Goal: Task Accomplishment & Management: Use online tool/utility

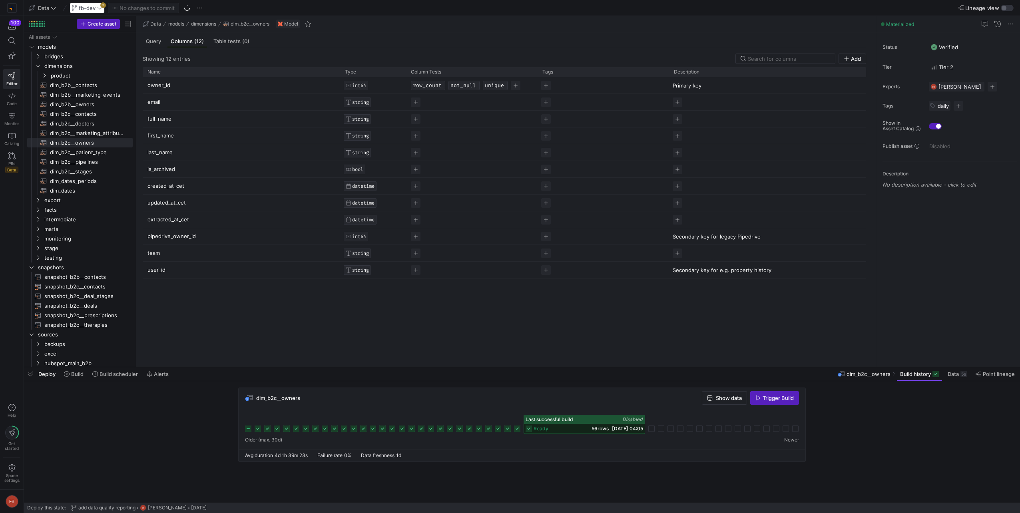
click at [99, 8] on div "fb-dev 2" at bounding box center [87, 8] width 35 height 10
click at [101, 10] on div "fb-dev 2" at bounding box center [87, 8] width 35 height 10
click at [102, 11] on span "fb-dev" at bounding box center [87, 8] width 31 height 6
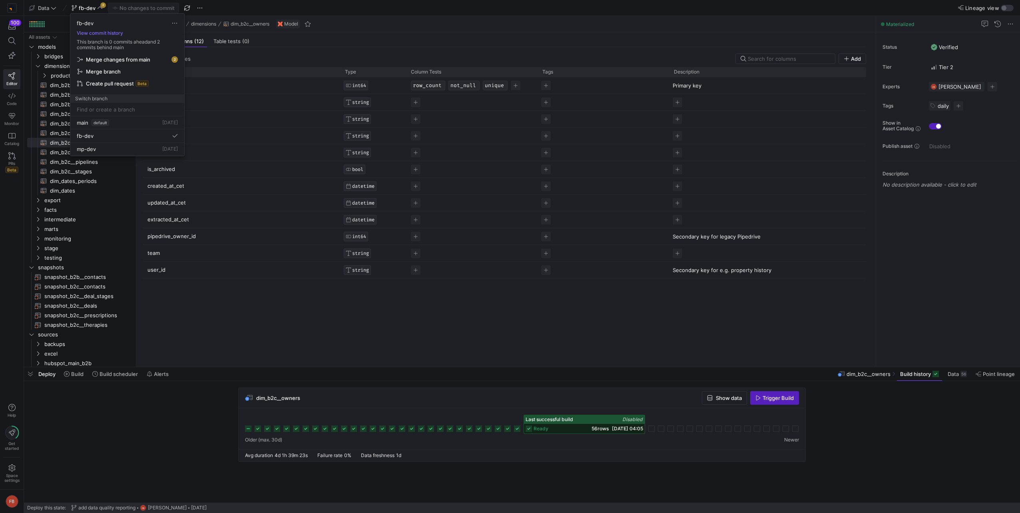
click at [104, 58] on span "Merge changes from main" at bounding box center [118, 59] width 64 height 6
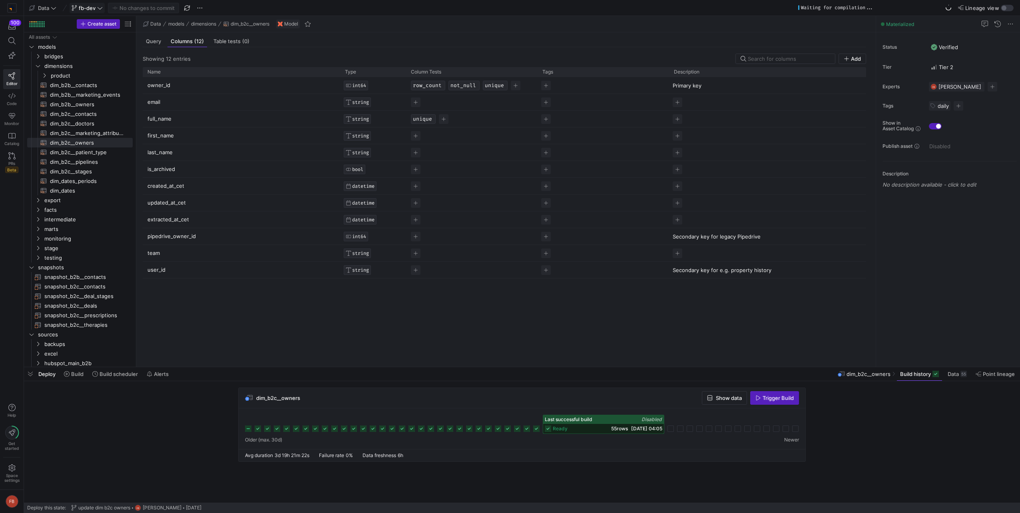
click at [95, 7] on span "fb-dev" at bounding box center [87, 8] width 17 height 6
click at [140, 118] on div "main default [DATE]" at bounding box center [127, 117] width 101 height 6
click at [58, 64] on span "dimensions" at bounding box center [78, 66] width 68 height 9
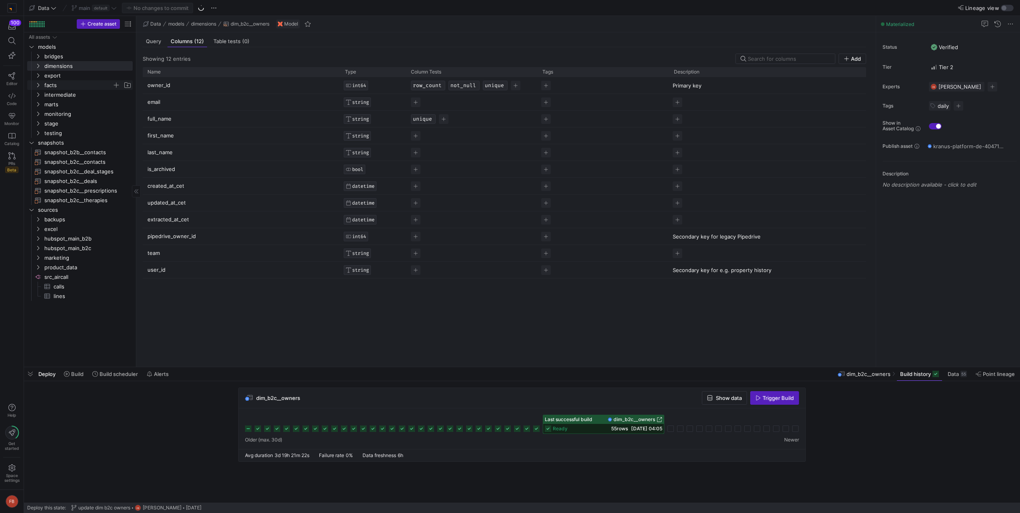
click at [58, 82] on span "facts" at bounding box center [78, 85] width 68 height 9
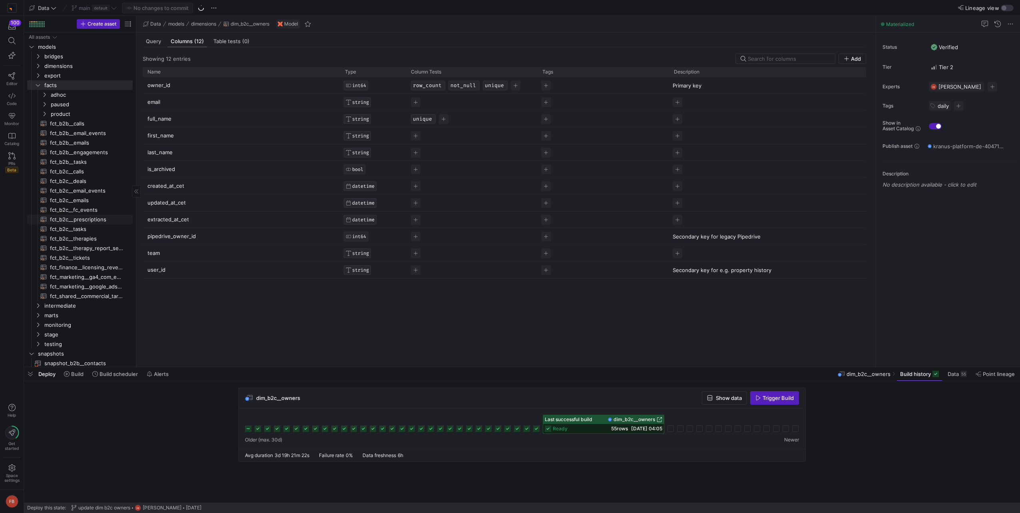
click at [97, 218] on span "fct_b2c__prescriptions​​​​​​​​​​" at bounding box center [87, 219] width 74 height 9
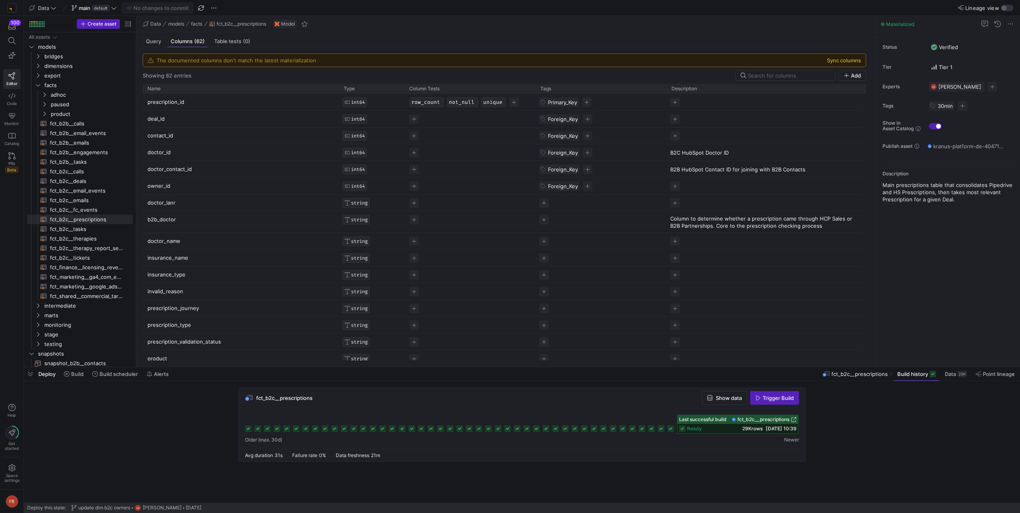
click at [833, 60] on button "Sync columns" at bounding box center [844, 60] width 34 height 6
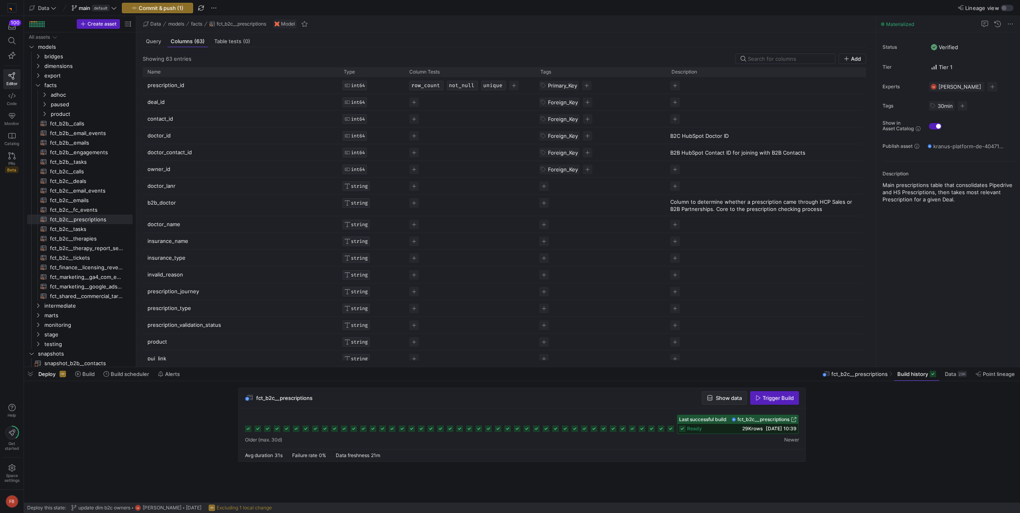
click at [730, 399] on span "Show data" at bounding box center [729, 398] width 26 height 6
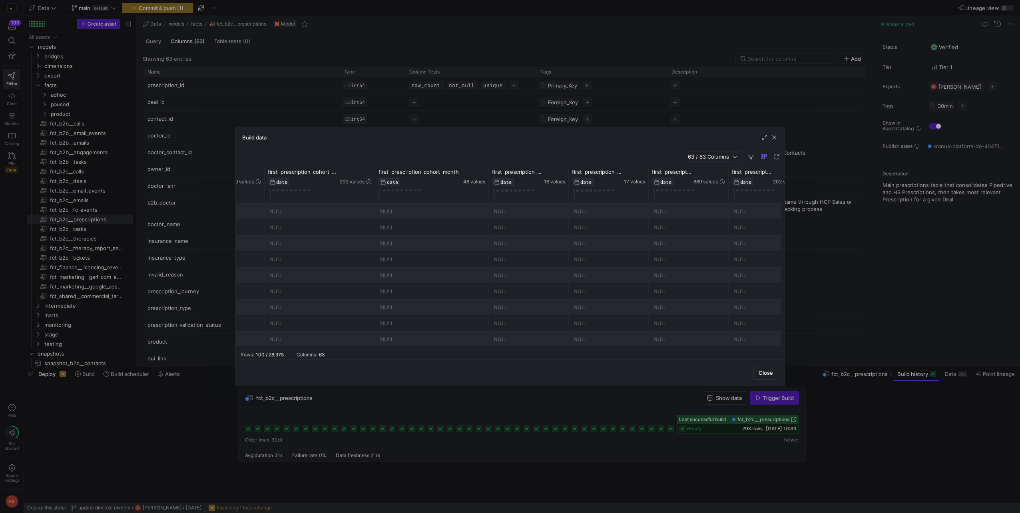
scroll to position [0, 529]
click at [708, 153] on span "63 / 63 Columns" at bounding box center [710, 156] width 44 height 6
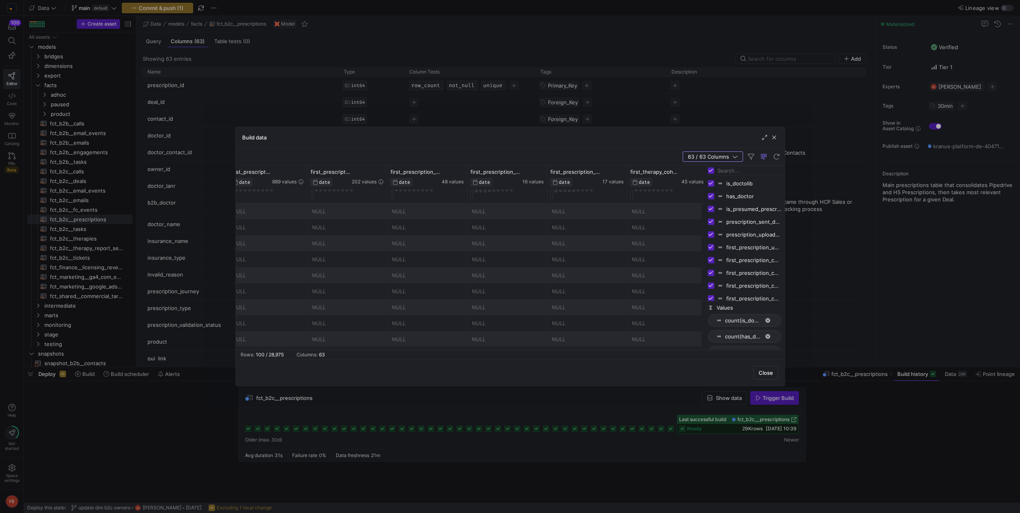
click at [712, 171] on input "Toggle Select All Columns" at bounding box center [711, 170] width 6 height 6
checkbox input "false"
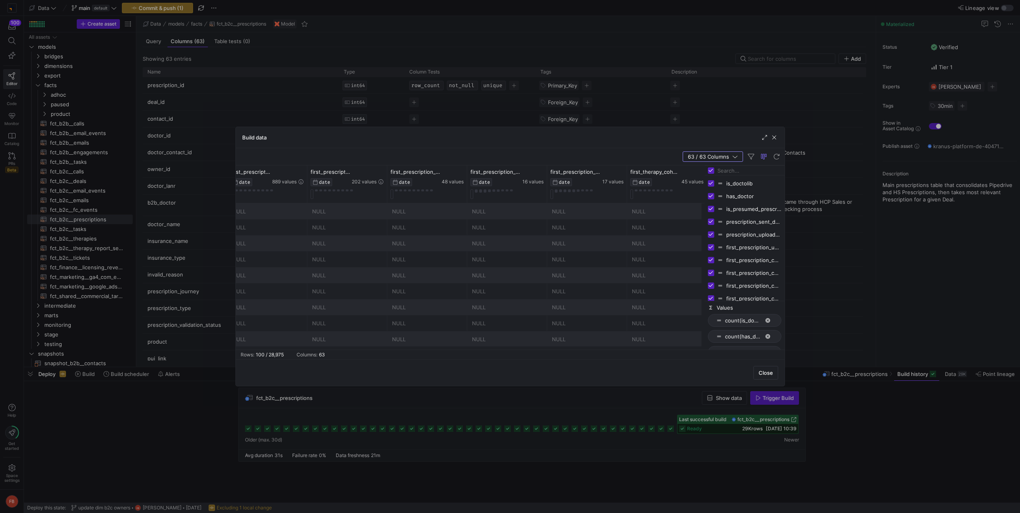
checkbox input "false"
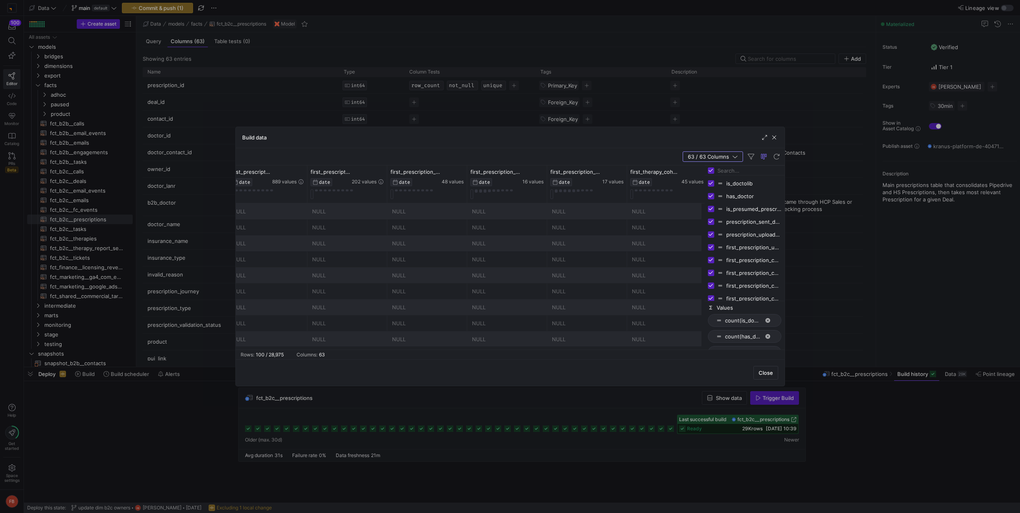
checkbox input "false"
click at [752, 169] on input "Filter Columns Input" at bounding box center [749, 171] width 64 height 16
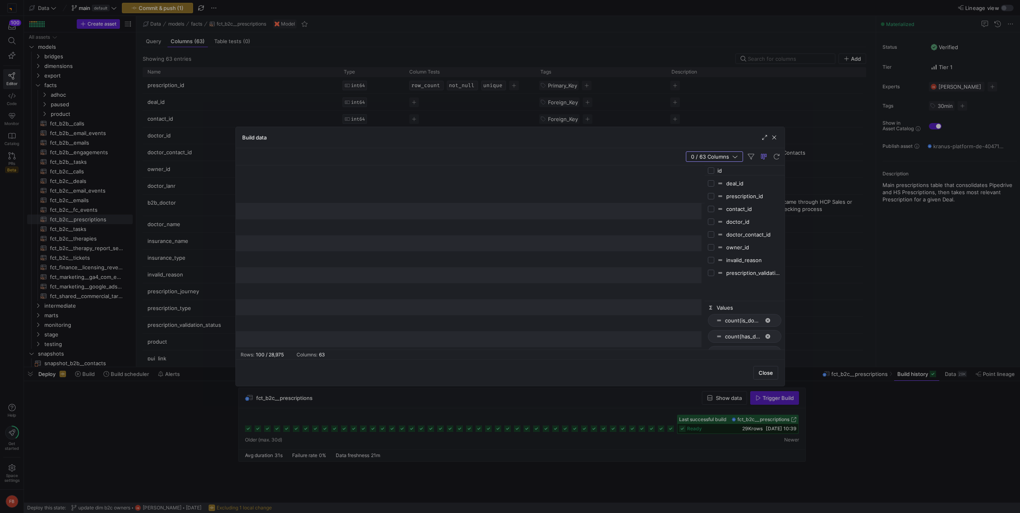
type input "id"
click at [711, 196] on input "Press SPACE to toggle visibility (hidden)" at bounding box center [711, 196] width 6 height 6
checkbox input "true"
checkbox input "false"
click at [309, 171] on icon at bounding box center [309, 172] width 6 height 6
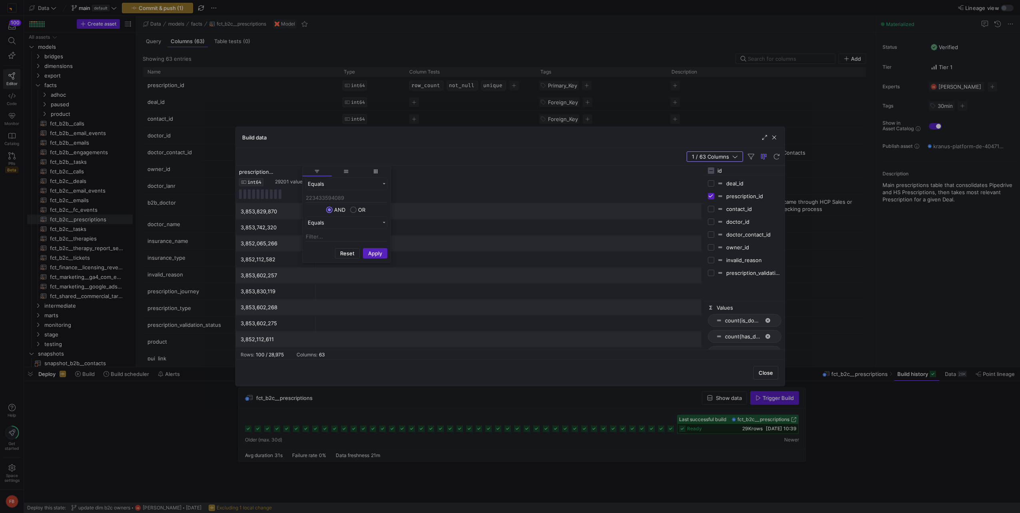
type input "223433594089"
click at [376, 259] on div "Reset Apply" at bounding box center [346, 253] width 88 height 17
click at [374, 251] on button "Apply" at bounding box center [375, 253] width 24 height 10
click at [428, 178] on div "prescription_id INT64 29201 values" at bounding box center [470, 184] width 469 height 38
click at [774, 138] on span "button" at bounding box center [774, 137] width 8 height 8
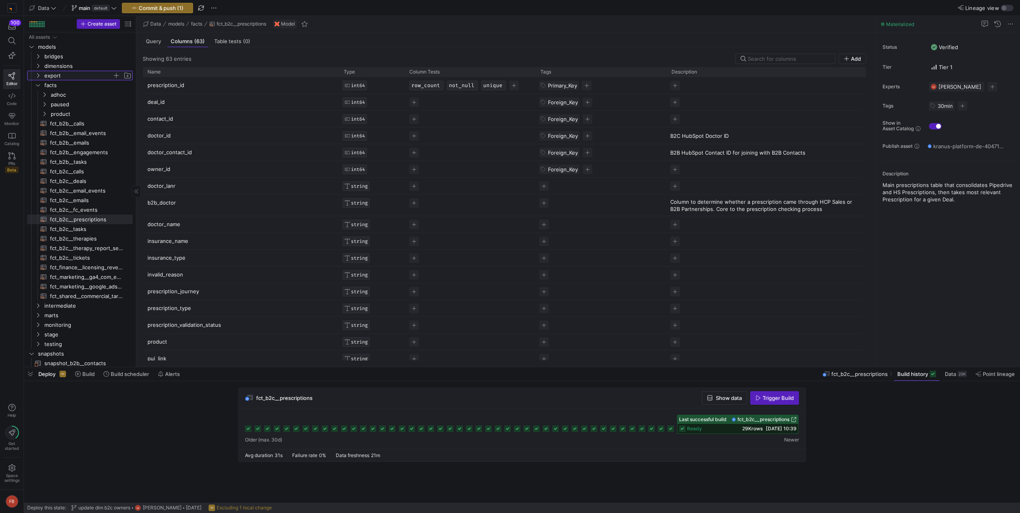
click at [76, 79] on span "export" at bounding box center [78, 75] width 68 height 9
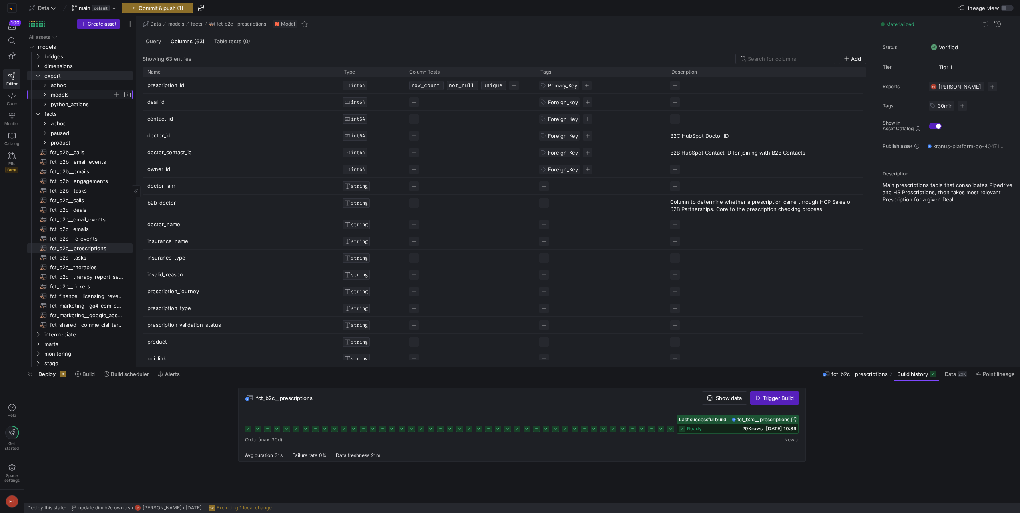
click at [77, 93] on span "models" at bounding box center [82, 94] width 62 height 9
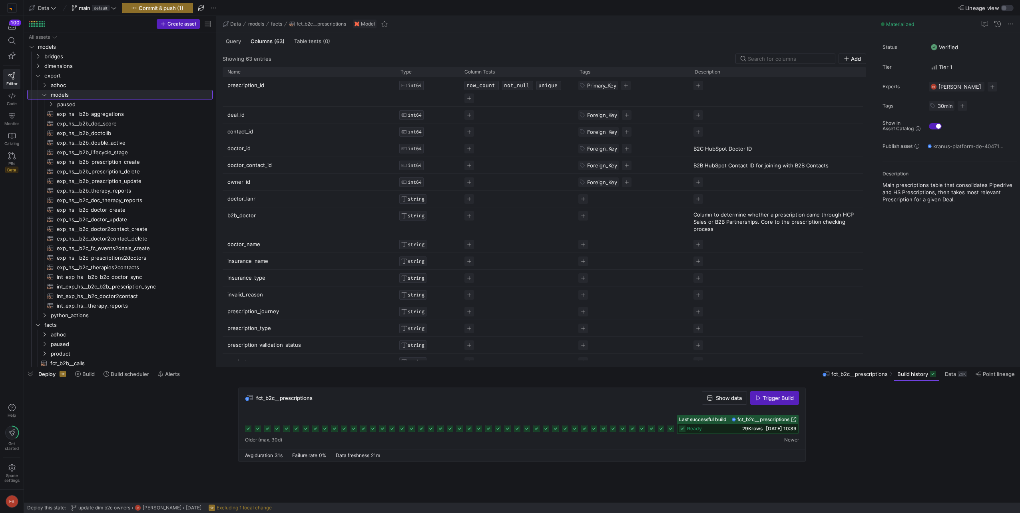
drag, startPoint x: 135, startPoint y: 143, endPoint x: 215, endPoint y: 154, distance: 80.7
click at [138, 288] on span "int_exp_hs__b2c_b2b_prescription_sync​​​​​​​​​​" at bounding box center [130, 286] width 147 height 9
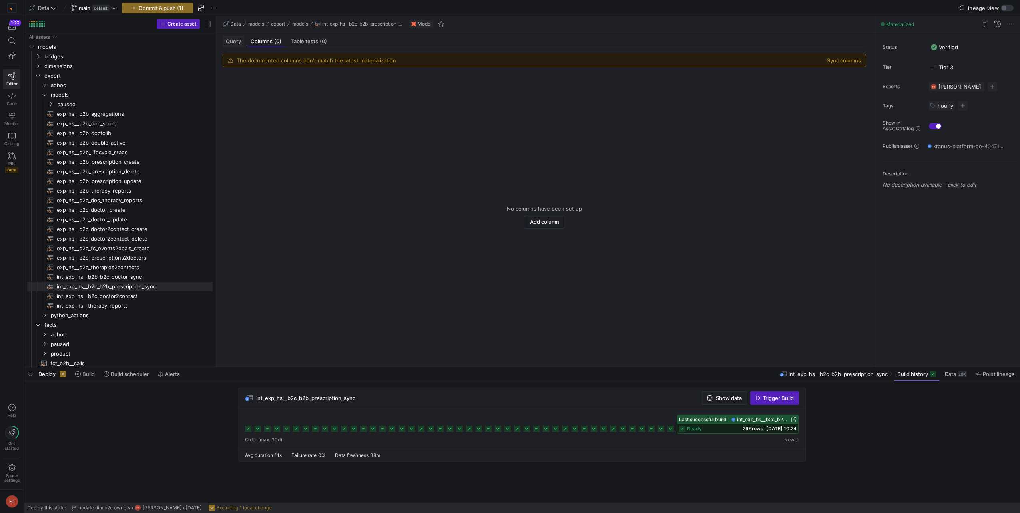
click at [240, 44] on span "Query" at bounding box center [233, 41] width 15 height 5
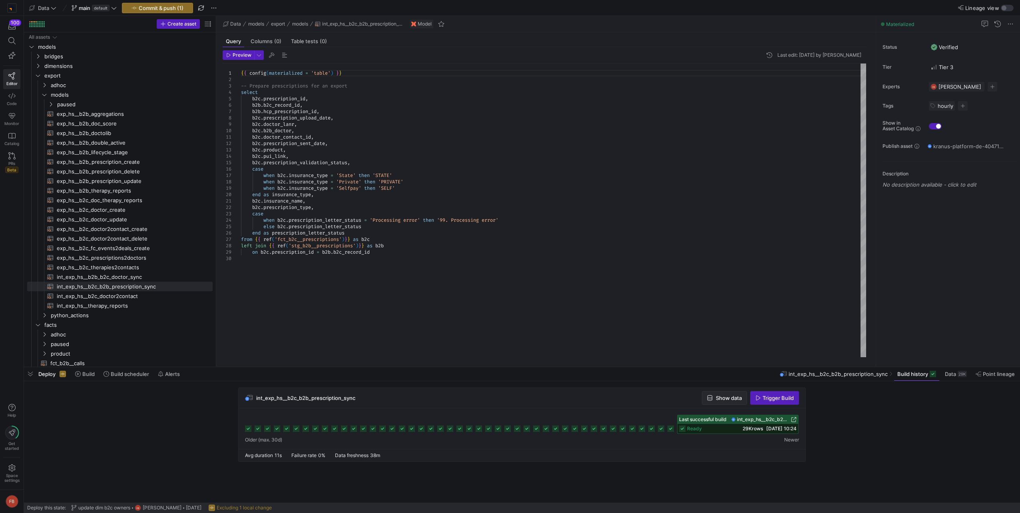
click at [721, 402] on span "button" at bounding box center [724, 398] width 44 height 13
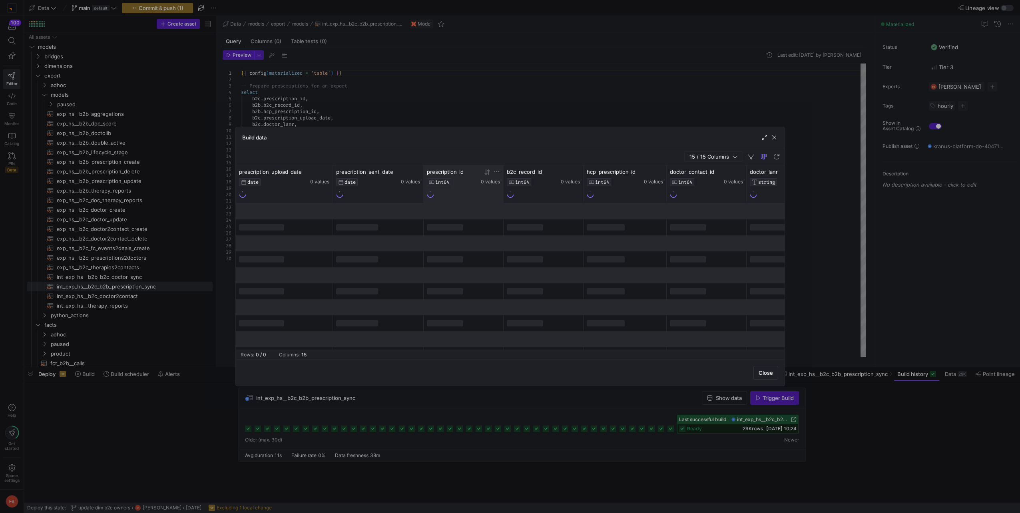
click at [495, 171] on icon at bounding box center [496, 172] width 6 height 6
type input "223433594089"
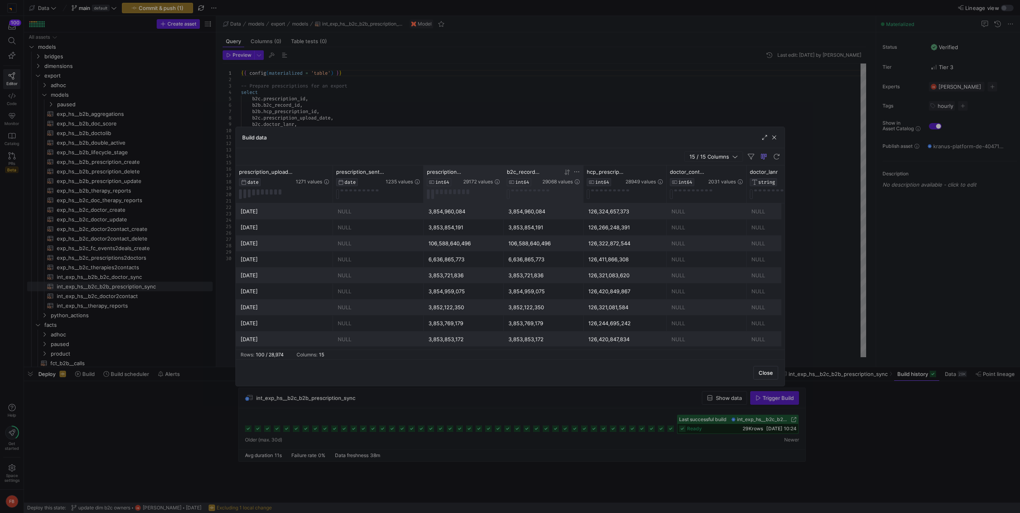
click at [578, 172] on icon at bounding box center [576, 171] width 5 height 1
type input "223433594089"
click at [643, 254] on button "Apply" at bounding box center [642, 253] width 24 height 10
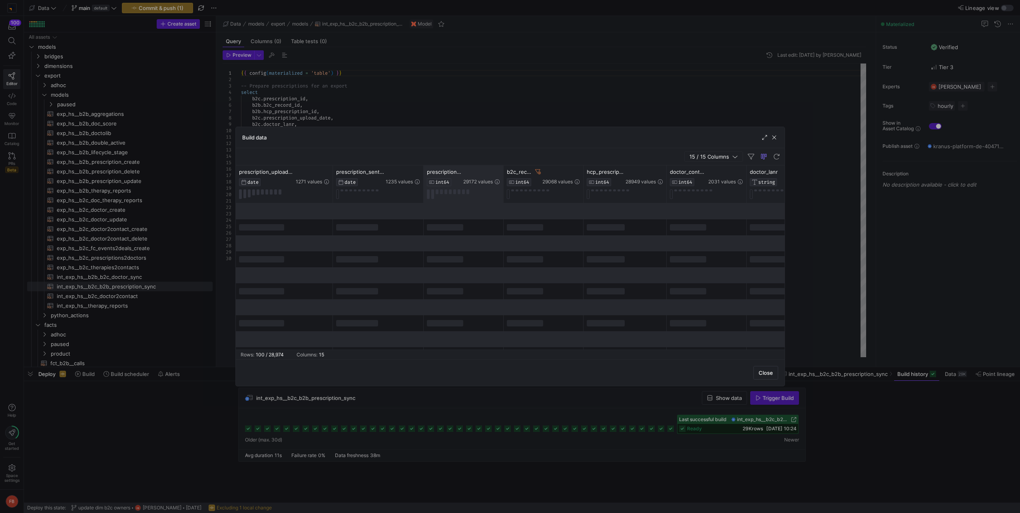
click at [597, 143] on div "Build data" at bounding box center [510, 137] width 549 height 21
click at [774, 139] on span "button" at bounding box center [774, 137] width 8 height 8
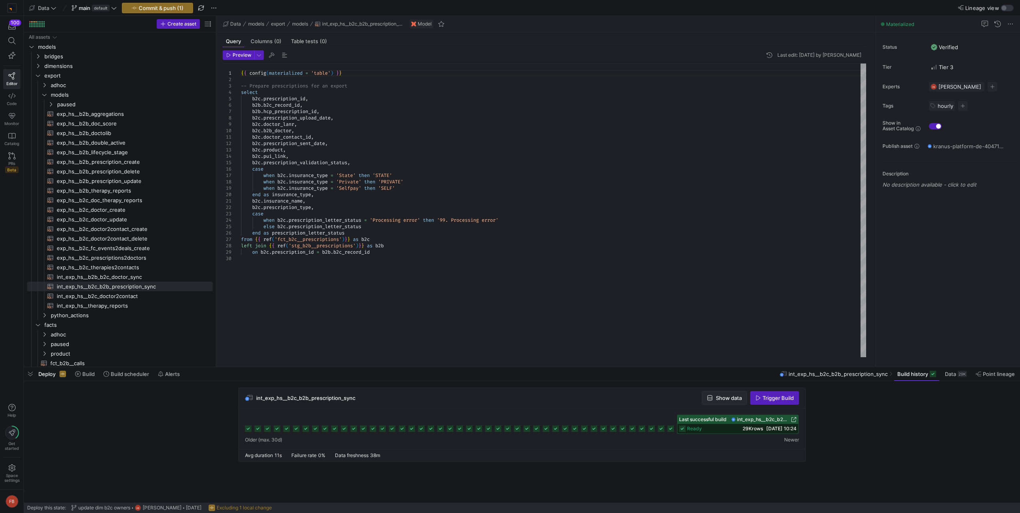
click at [738, 402] on span "button" at bounding box center [724, 398] width 44 height 13
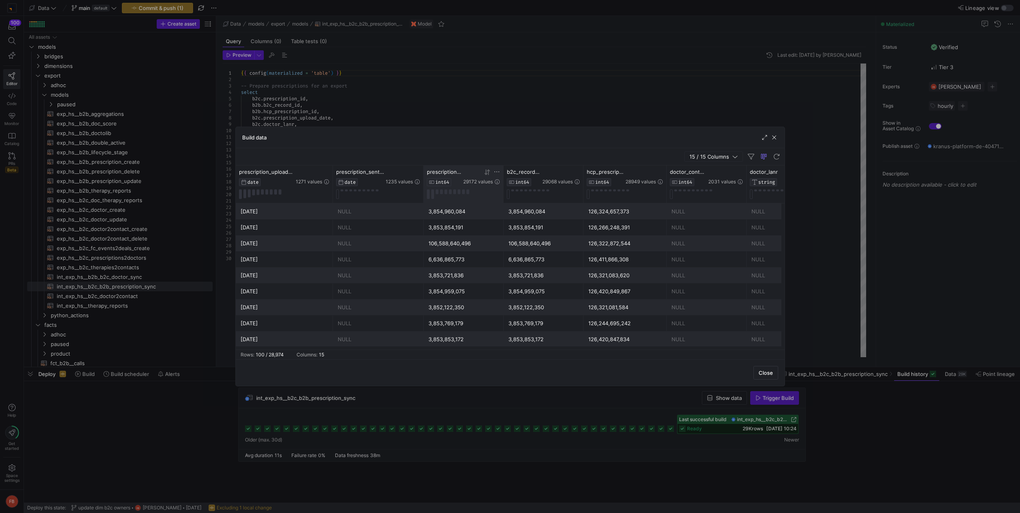
click at [494, 171] on icon at bounding box center [496, 172] width 6 height 6
click at [516, 195] on input "Filter Value" at bounding box center [534, 198] width 82 height 10
type input "223433594089"
click at [563, 252] on button "Apply" at bounding box center [563, 253] width 24 height 10
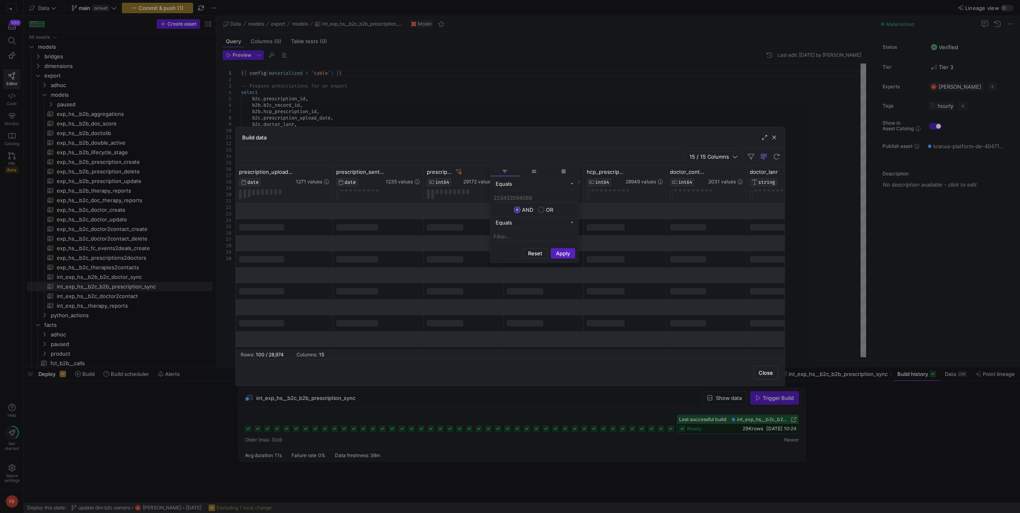
click at [508, 140] on div "Build data" at bounding box center [510, 137] width 549 height 21
click at [775, 136] on span "button" at bounding box center [774, 137] width 8 height 8
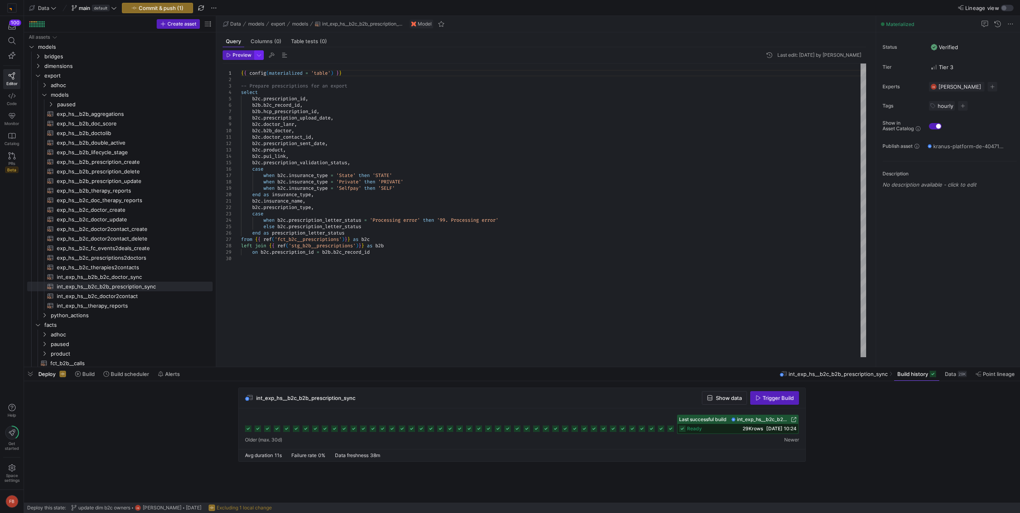
click at [259, 56] on span "button" at bounding box center [259, 55] width 9 height 9
click at [205, 104] on p "Full Preview" at bounding box center [207, 103] width 68 height 6
click at [169, 104] on input "Full Preview Slower but complete preview" at bounding box center [166, 107] width 6 height 6
radio input "true"
click at [231, 52] on div at bounding box center [510, 256] width 1020 height 513
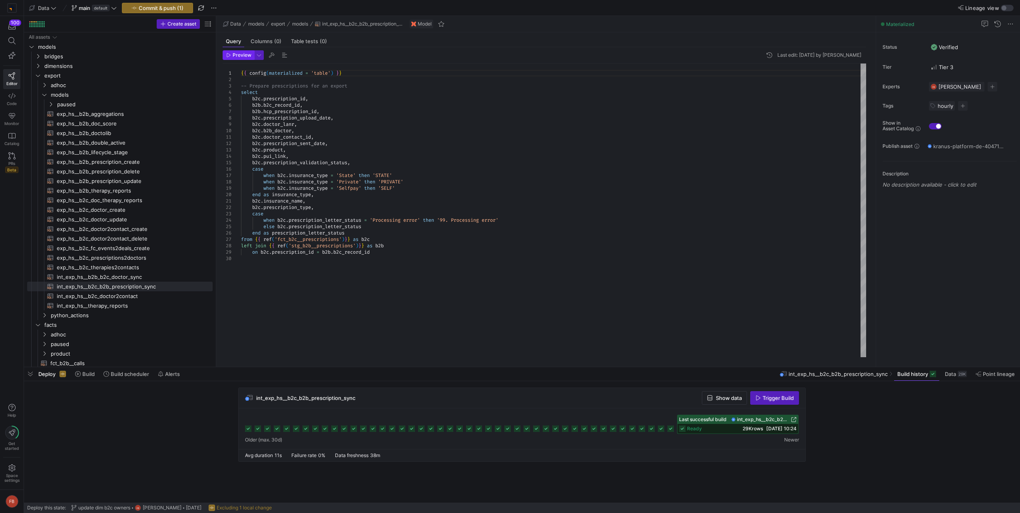
click at [232, 54] on span "Preview" at bounding box center [238, 55] width 25 height 6
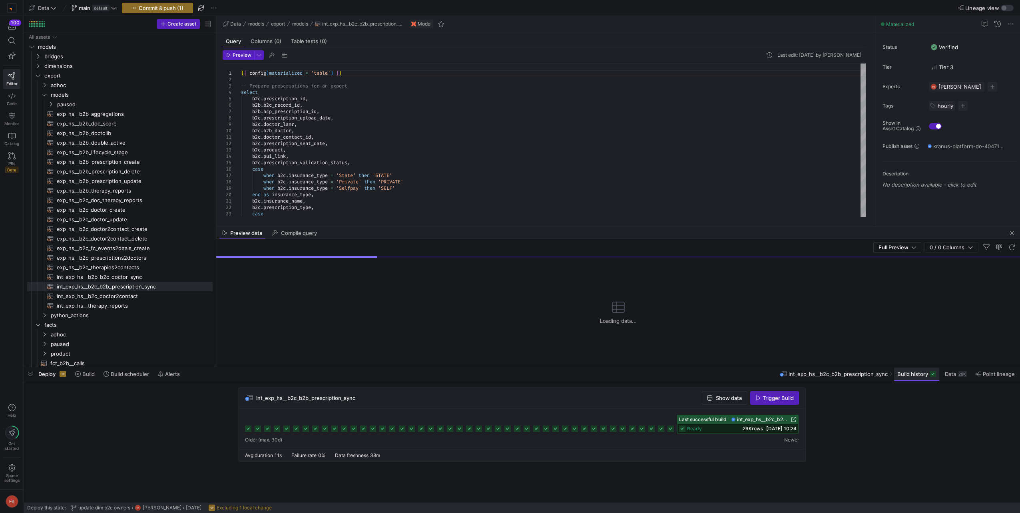
click at [907, 376] on span "Build history" at bounding box center [912, 374] width 31 height 6
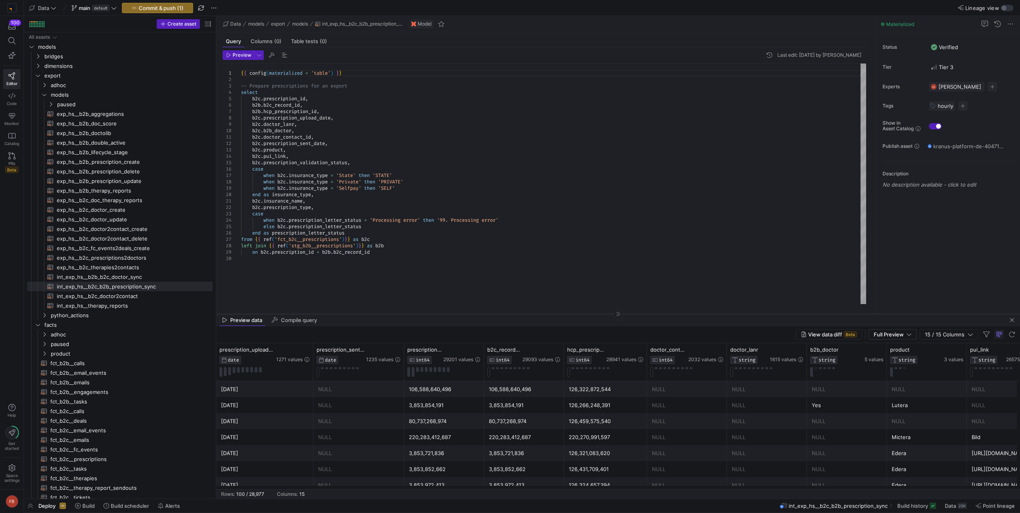
drag, startPoint x: 513, startPoint y: 359, endPoint x: 518, endPoint y: 314, distance: 45.0
click at [518, 314] on div at bounding box center [617, 314] width 803 height 0
click at [477, 351] on icon at bounding box center [477, 349] width 6 height 6
type input "223433594089"
click at [537, 428] on button "Apply" at bounding box center [543, 431] width 24 height 10
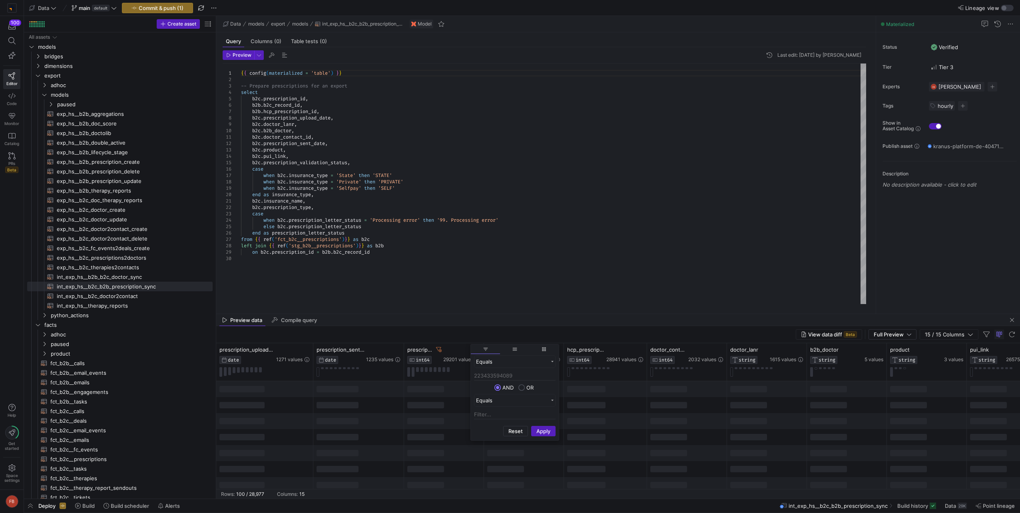
type textarea "[DOMAIN_NAME]_name, b2c.prescription_type, case when b2c.prescription_letter_st…"
click at [543, 239] on div "{ { config ( materialized = 'table' ) } } -- Prepare prescriptions for an expor…" at bounding box center [553, 184] width 625 height 241
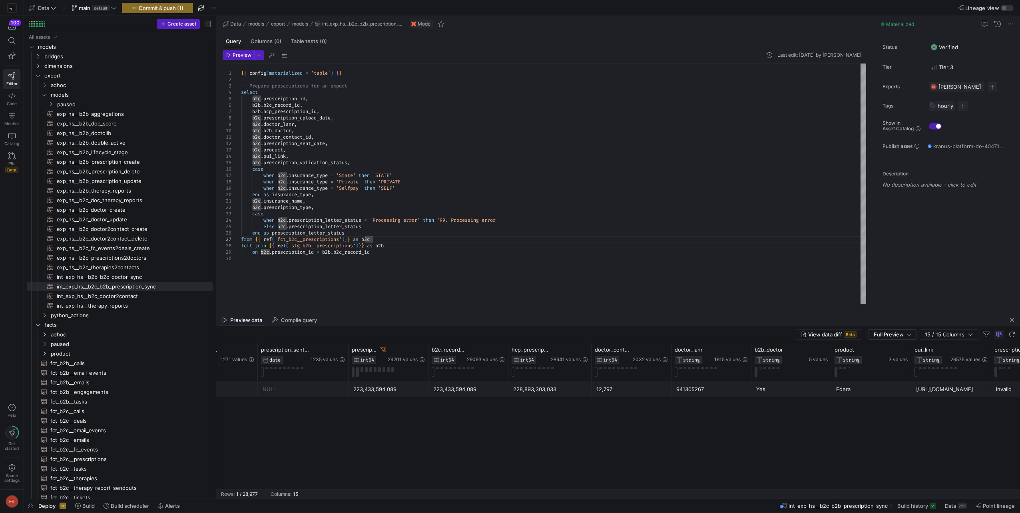
scroll to position [0, 63]
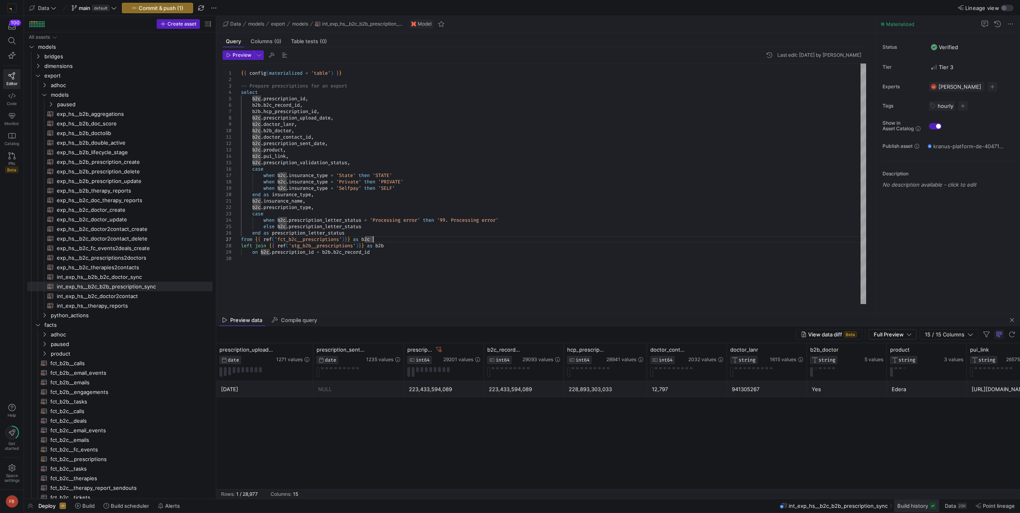
click at [918, 507] on span "Build history" at bounding box center [912, 506] width 31 height 6
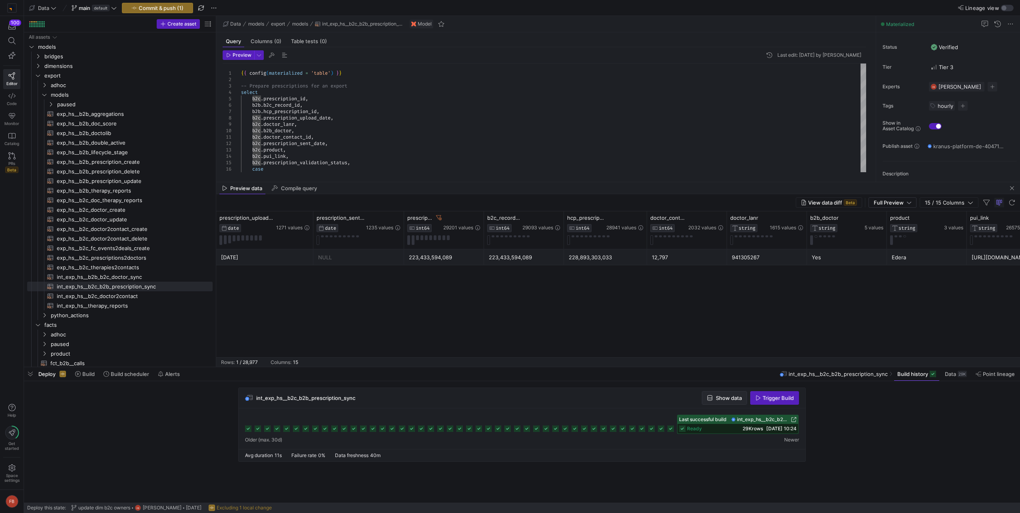
click at [735, 397] on span "Show data" at bounding box center [729, 398] width 26 height 6
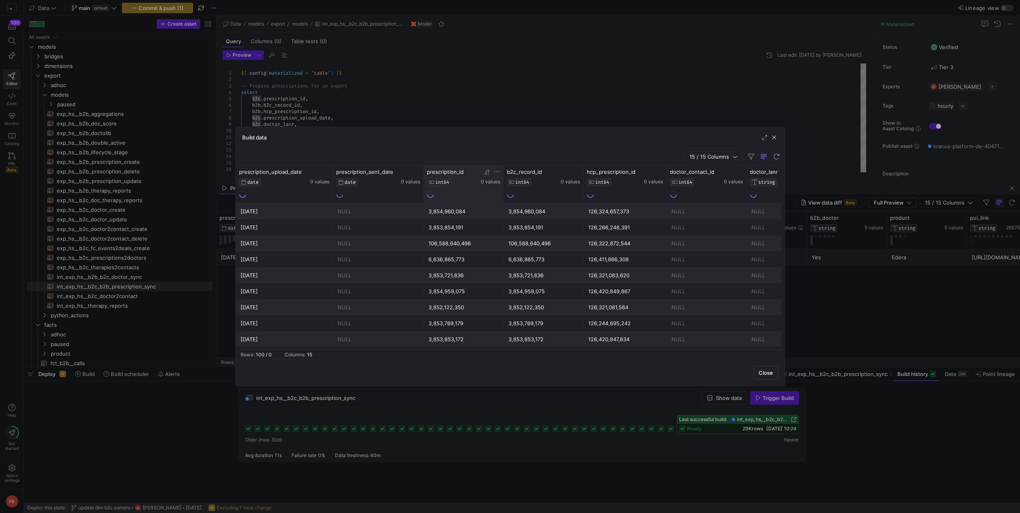
click at [495, 173] on icon at bounding box center [496, 172] width 6 height 6
click at [495, 171] on icon at bounding box center [496, 172] width 6 height 6
type input "223433594089"
click at [559, 251] on button "Apply" at bounding box center [563, 253] width 24 height 10
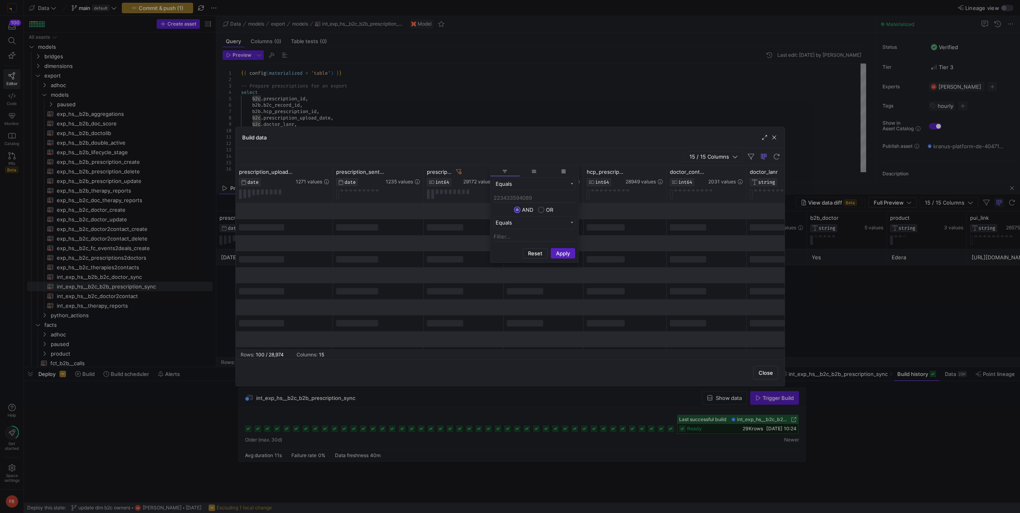
click at [524, 138] on div "Build data" at bounding box center [510, 137] width 549 height 21
click at [772, 137] on span "button" at bounding box center [774, 137] width 8 height 8
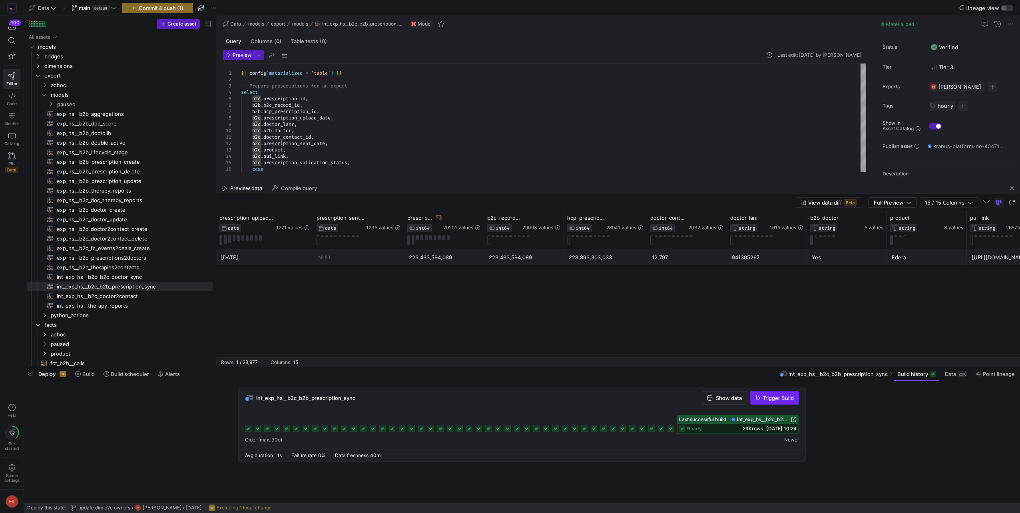
click at [764, 394] on span "button" at bounding box center [774, 398] width 48 height 13
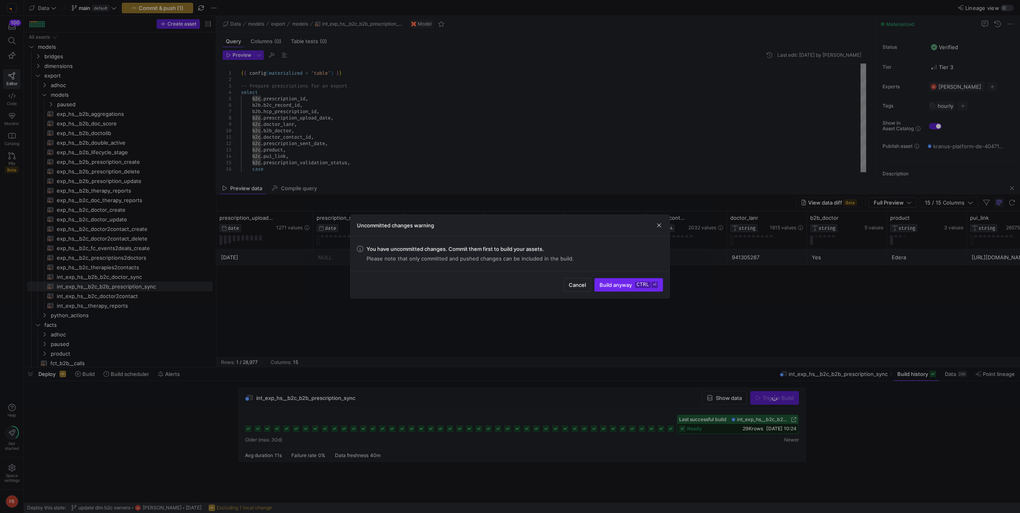
click at [605, 291] on span "submit" at bounding box center [629, 284] width 68 height 13
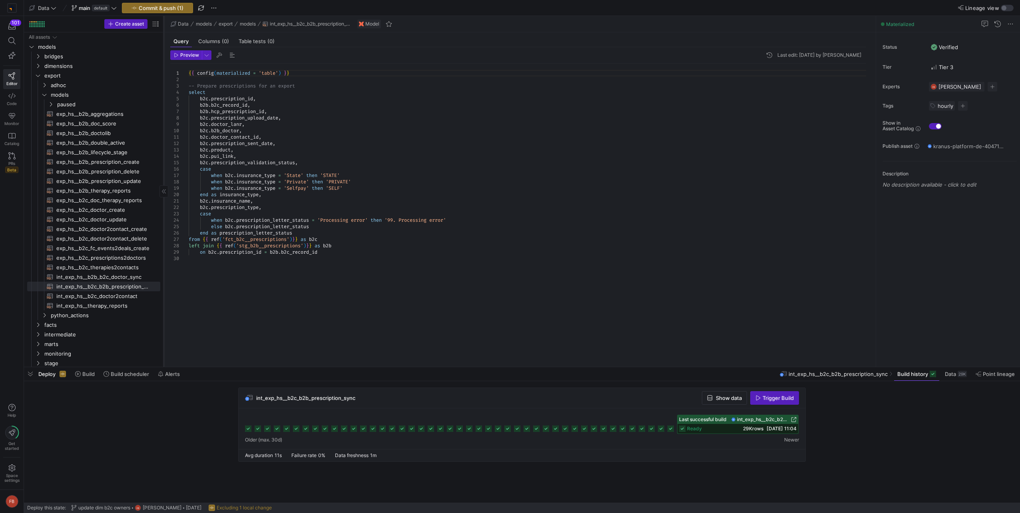
drag, startPoint x: 135, startPoint y: 136, endPoint x: 163, endPoint y: 139, distance: 27.8
click at [163, 139] on div at bounding box center [163, 191] width 0 height 351
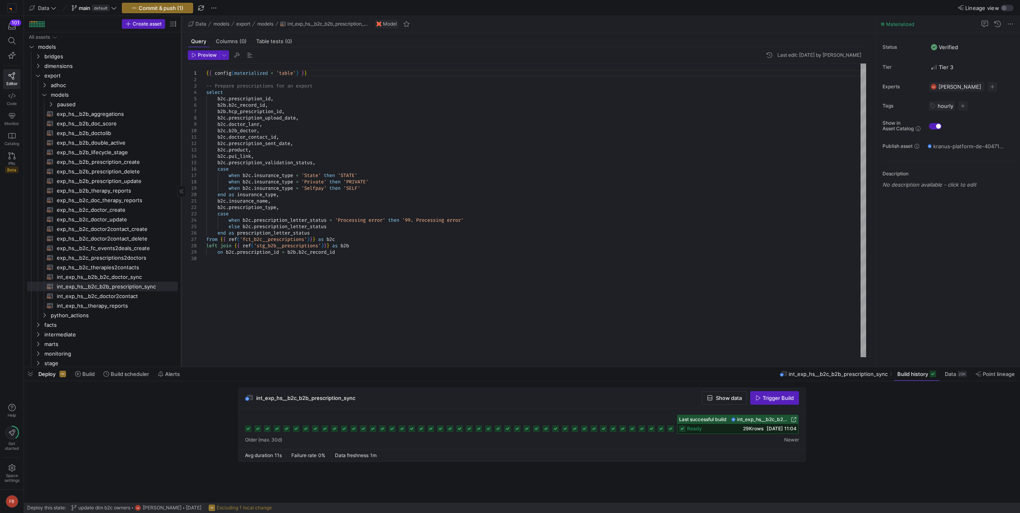
drag, startPoint x: 163, startPoint y: 139, endPoint x: 181, endPoint y: 142, distance: 17.7
click at [181, 142] on div at bounding box center [181, 191] width 0 height 351
click at [745, 398] on span "button" at bounding box center [724, 398] width 44 height 13
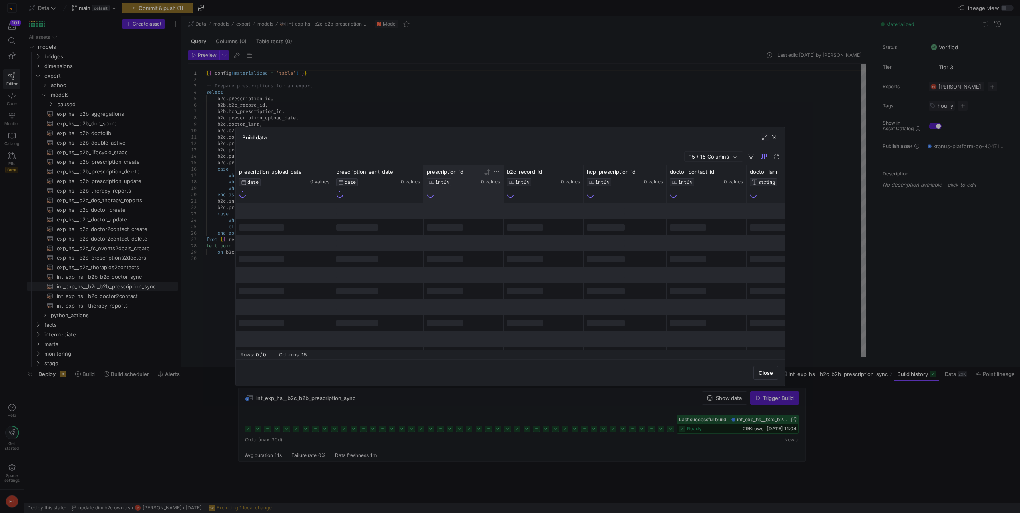
click at [495, 171] on icon at bounding box center [496, 172] width 6 height 6
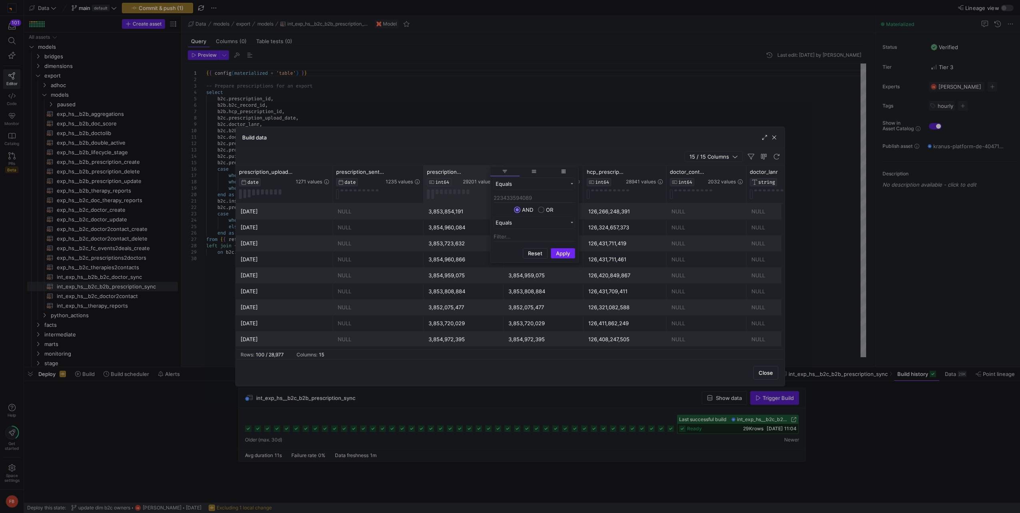
type input "223433594089"
click at [570, 251] on div "3,853,723,632" at bounding box center [543, 244] width 70 height 16
click at [496, 172] on icon at bounding box center [496, 171] width 5 height 1
type input "223433594089"
click at [568, 249] on button "Apply" at bounding box center [563, 253] width 24 height 10
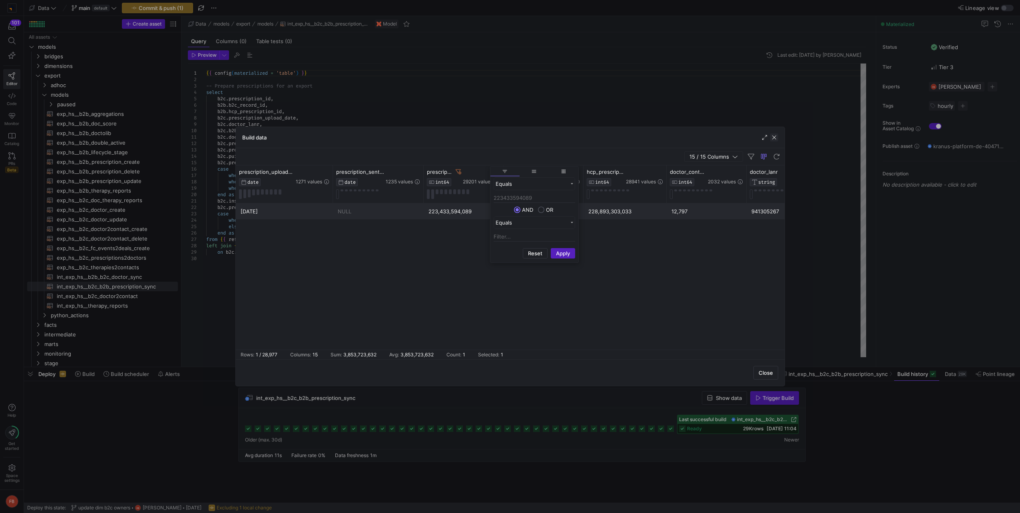
click at [772, 136] on span "button" at bounding box center [774, 137] width 8 height 8
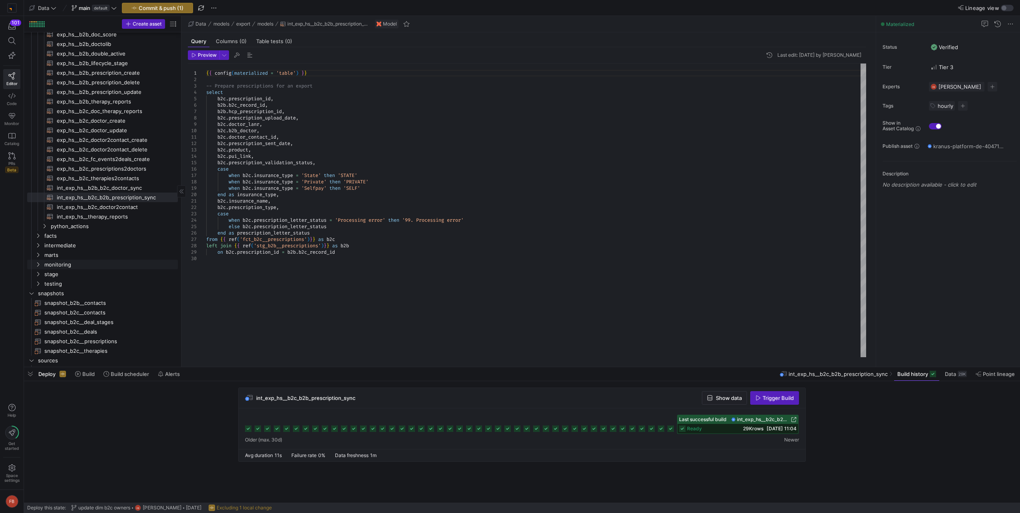
scroll to position [120, 0]
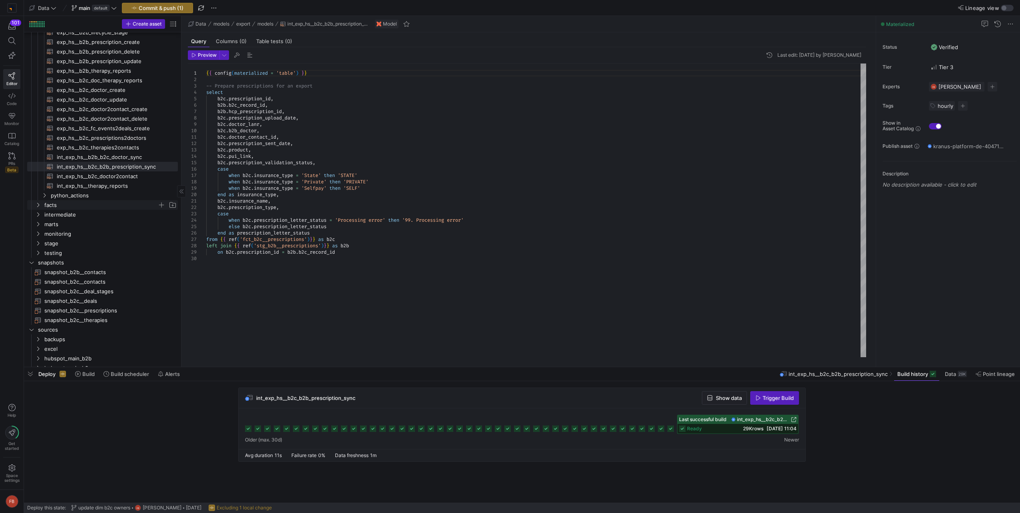
click at [64, 204] on span "facts" at bounding box center [100, 205] width 113 height 9
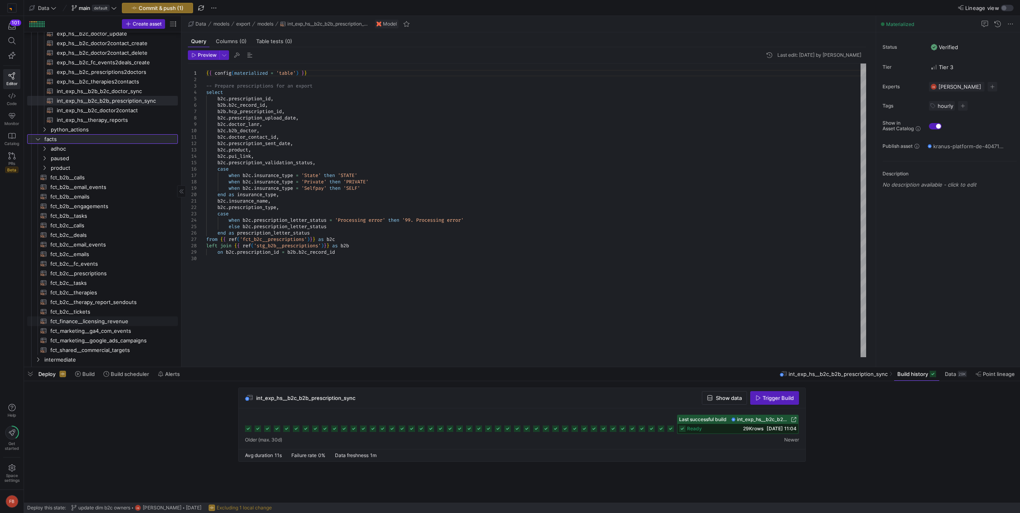
scroll to position [200, 0]
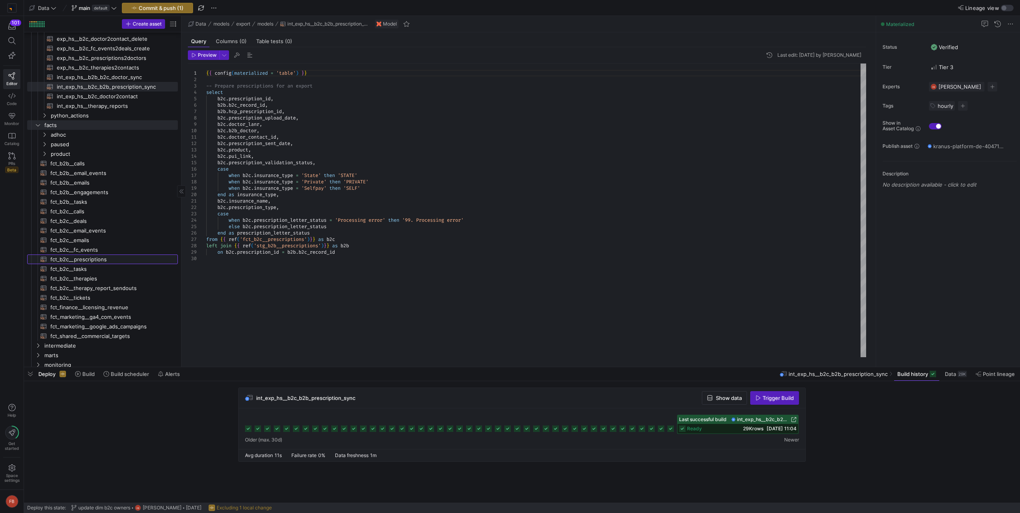
click at [87, 260] on span "fct_b2c__prescriptions​​​​​​​​​​" at bounding box center [109, 259] width 118 height 9
type textarea "{{ config(materialized = 'table') }} -- We need to remove the coalesce over tim…"
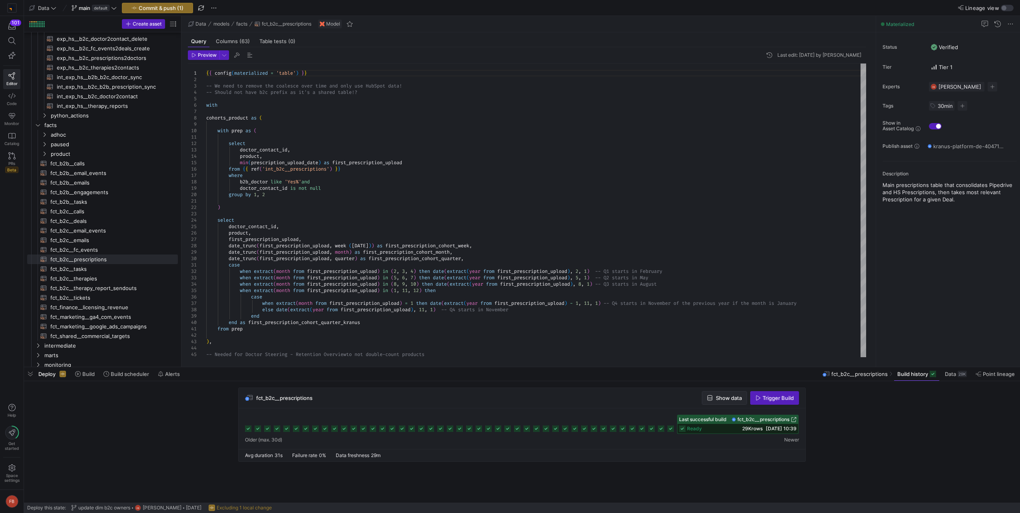
click at [734, 398] on span "Show data" at bounding box center [729, 398] width 26 height 6
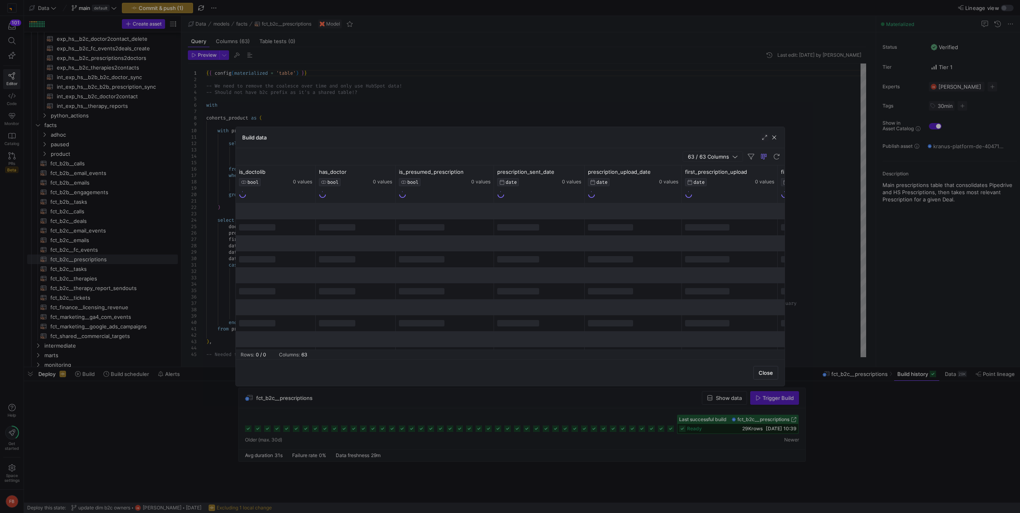
click at [695, 156] on span "63 / 63 Columns" at bounding box center [710, 156] width 44 height 6
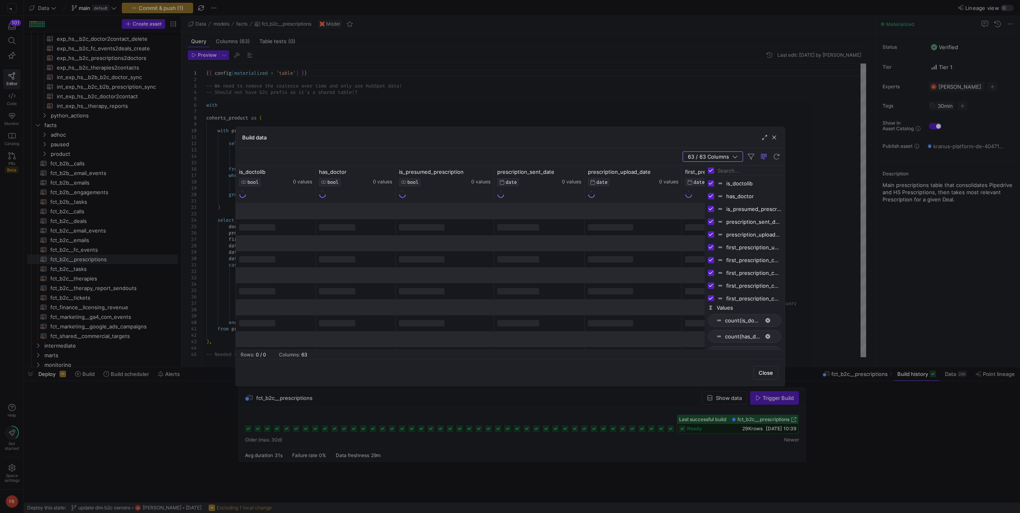
click at [709, 167] on input "Toggle Select All Columns" at bounding box center [711, 170] width 6 height 6
checkbox input "false"
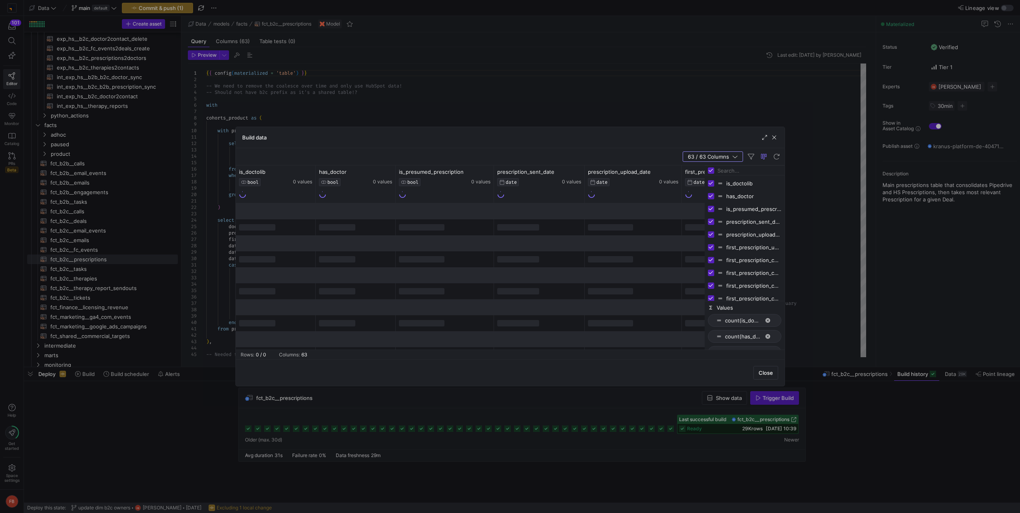
checkbox input "false"
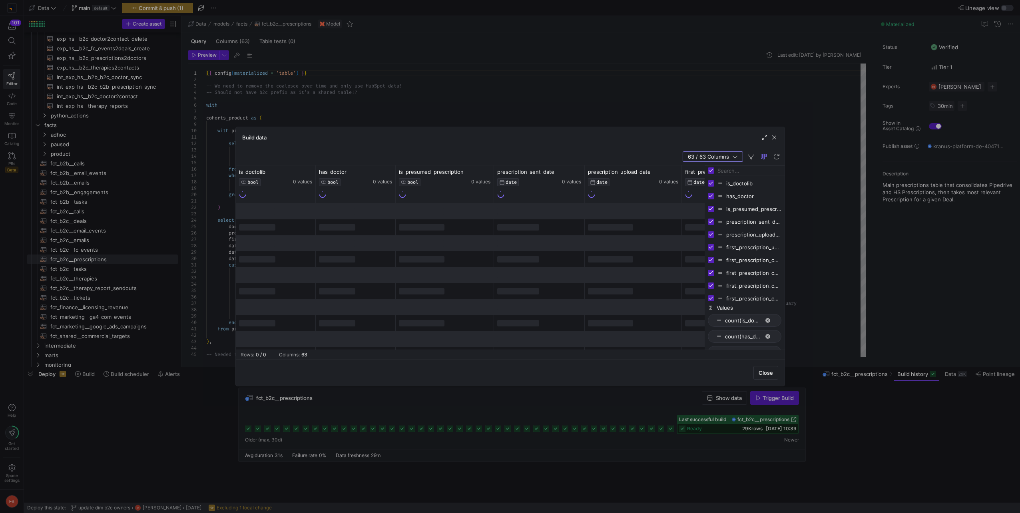
checkbox input "false"
click at [725, 169] on input "Filter Columns Input" at bounding box center [749, 171] width 64 height 16
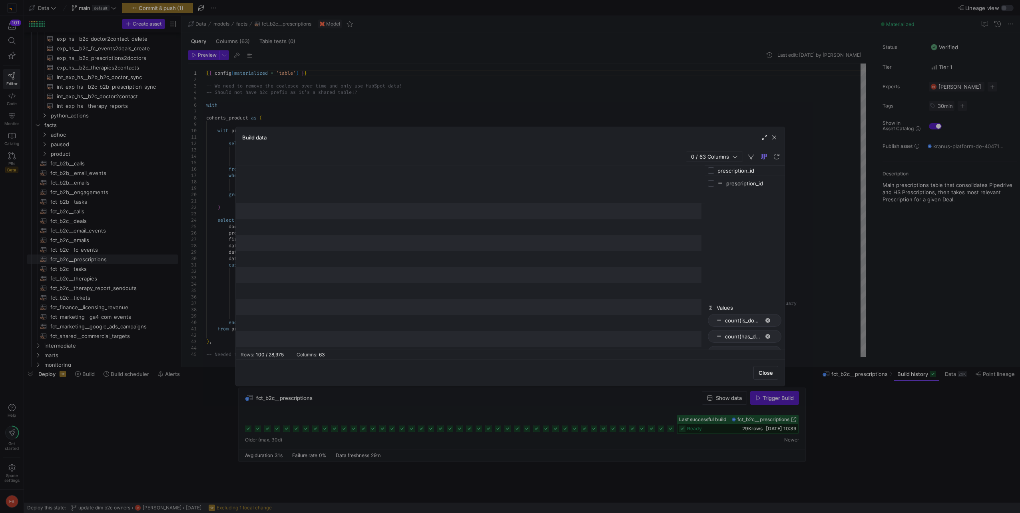
type input "prescription_id"
click at [709, 185] on input "Press SPACE to toggle visibility (hidden)" at bounding box center [711, 183] width 6 height 6
checkbox input "true"
click at [310, 173] on icon at bounding box center [309, 172] width 6 height 6
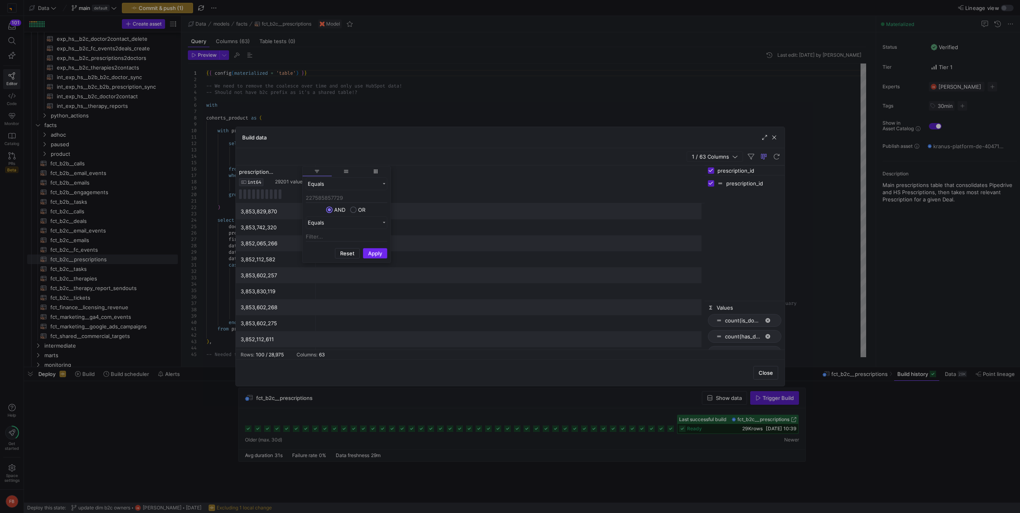
type input "227585857729"
drag, startPoint x: 372, startPoint y: 253, endPoint x: 386, endPoint y: 244, distance: 16.2
click at [372, 252] on button "Apply" at bounding box center [375, 253] width 24 height 10
click at [455, 196] on div "prescription_id INT64 29201 values" at bounding box center [470, 184] width 469 height 38
click at [776, 139] on span "button" at bounding box center [774, 137] width 8 height 8
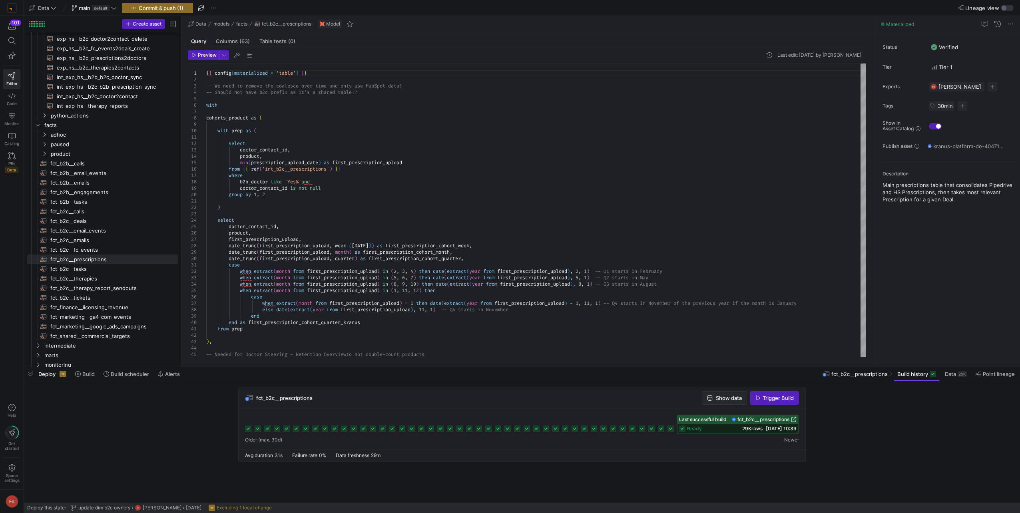
click at [713, 401] on span "button" at bounding box center [724, 398] width 44 height 13
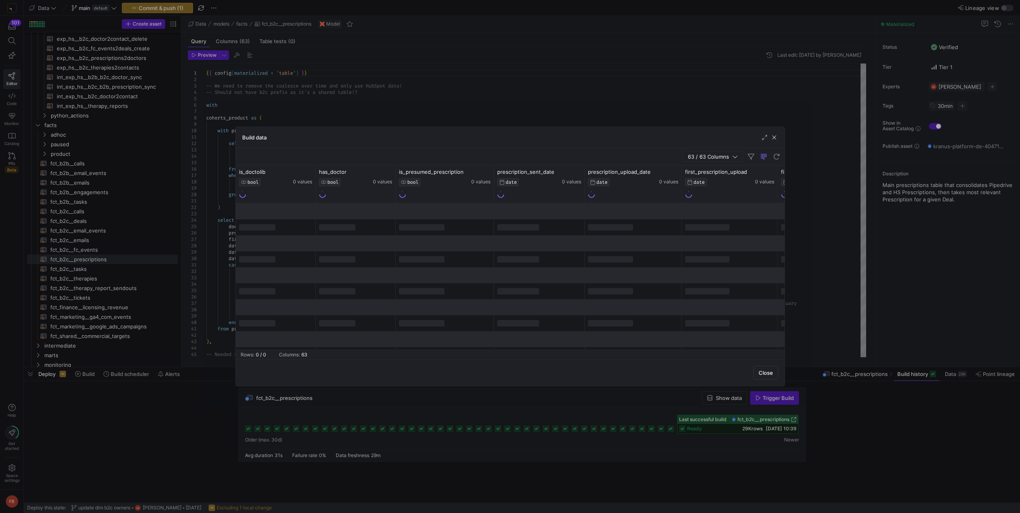
click at [700, 159] on span "63 / 63 Columns" at bounding box center [710, 156] width 44 height 6
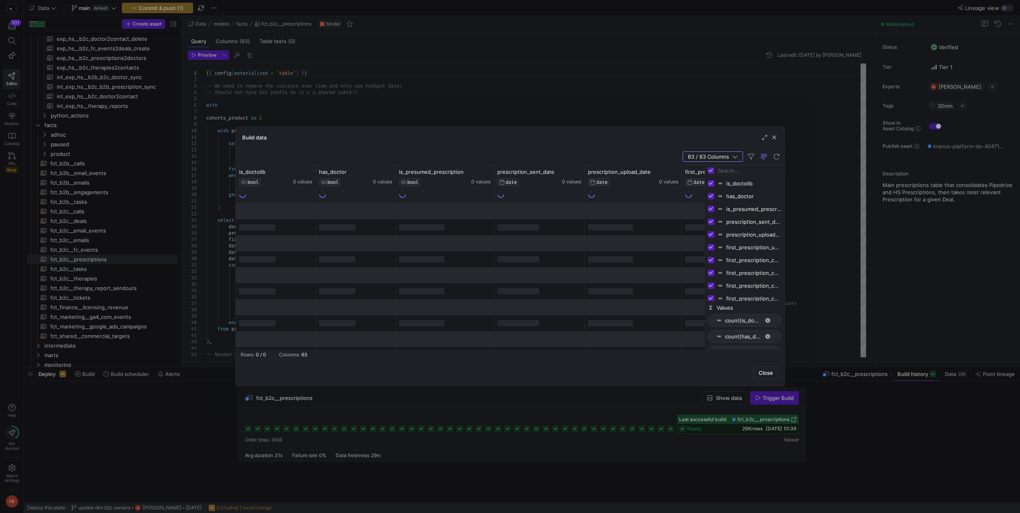
click at [710, 173] on input "Toggle Select All Columns" at bounding box center [711, 170] width 6 height 6
checkbox input "false"
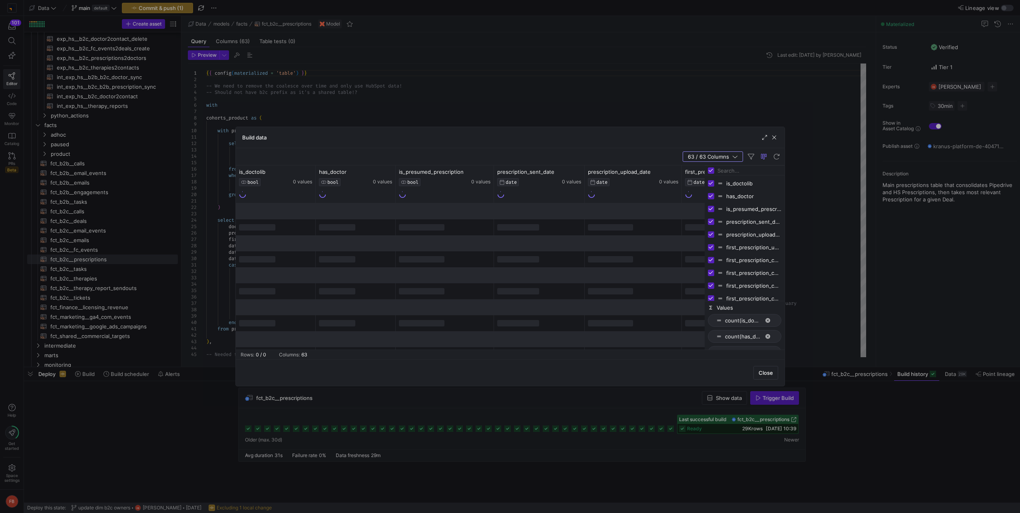
checkbox input "false"
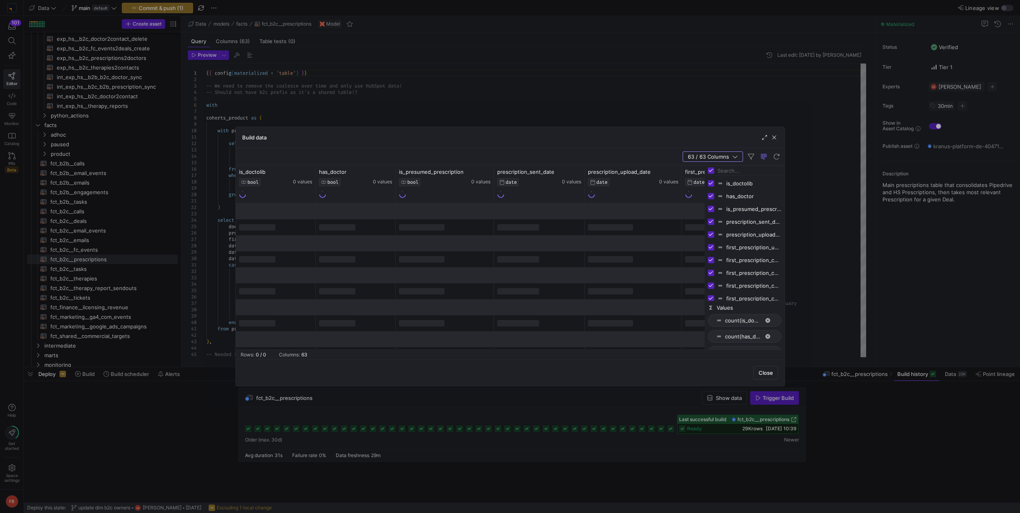
checkbox input "false"
click at [729, 170] on input "Filter Columns Input" at bounding box center [749, 171] width 64 height 16
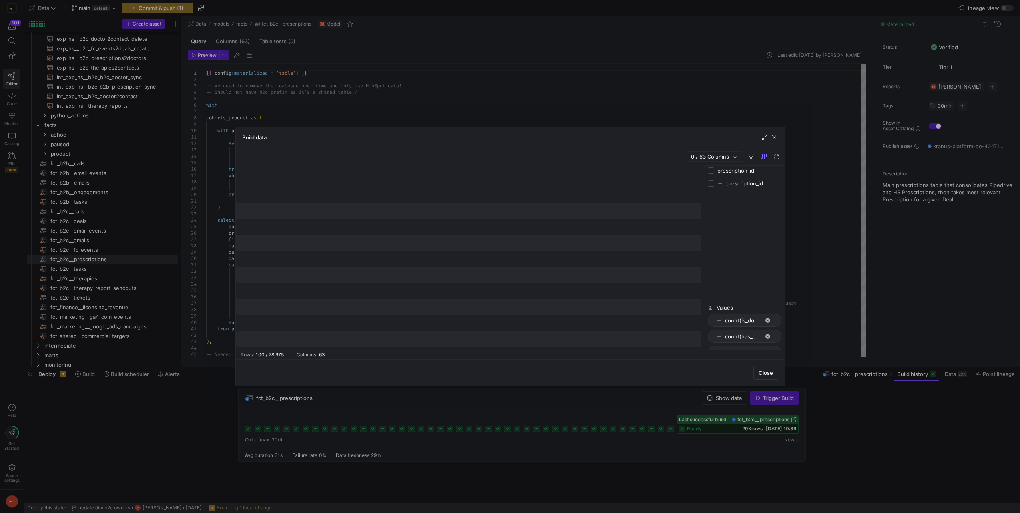
type input "prescription_id"
click at [709, 184] on input "Press SPACE to toggle visibility (hidden)" at bounding box center [711, 183] width 6 height 6
checkbox input "true"
click at [764, 175] on input "prescription_id" at bounding box center [749, 171] width 64 height 16
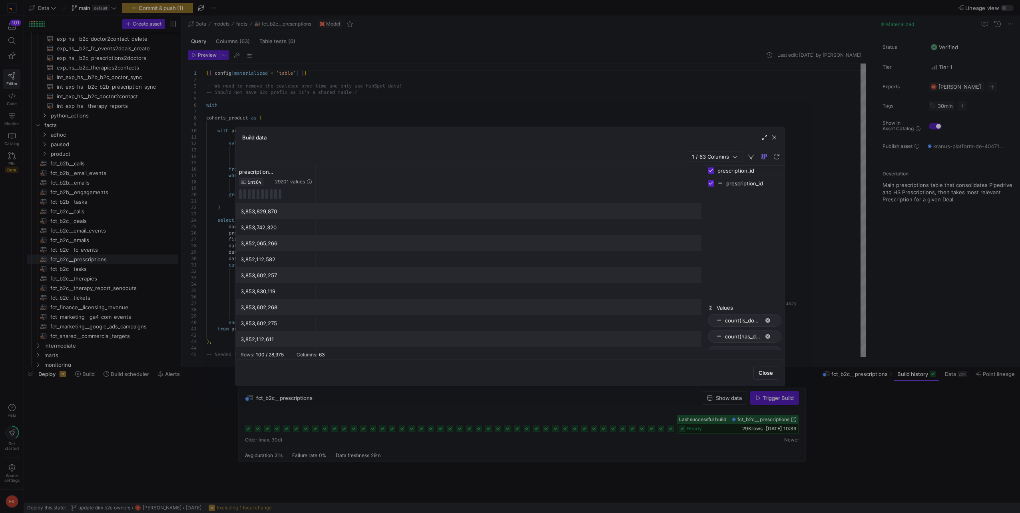
click at [764, 175] on input "prescription_id" at bounding box center [749, 171] width 64 height 16
type input "h"
checkbox input "false"
type input "h"
type input "c"
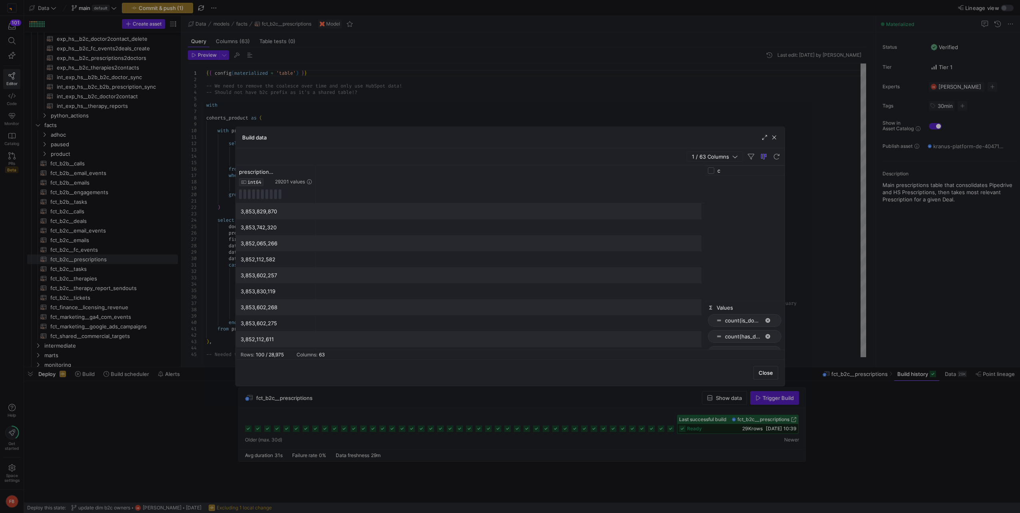
checkbox input "false"
type input "contact"
click at [708, 183] on input "Press SPACE to toggle visibility (hidden)" at bounding box center [711, 183] width 6 height 6
checkbox input "true"
checkbox input "false"
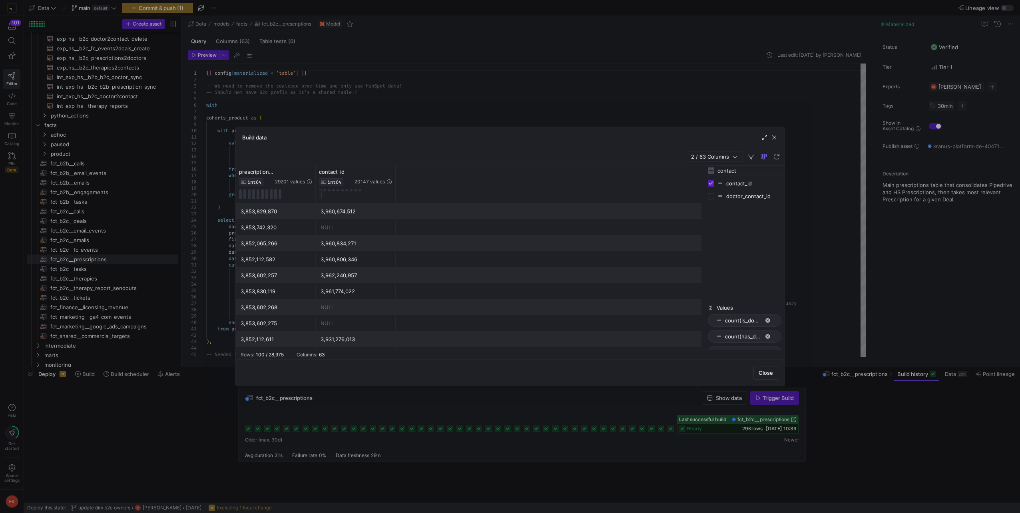
click at [709, 195] on input "Press SPACE to toggle visibility (hidden)" at bounding box center [711, 196] width 6 height 6
checkbox input "true"
click at [310, 173] on icon at bounding box center [309, 172] width 6 height 6
type input "227585857729"
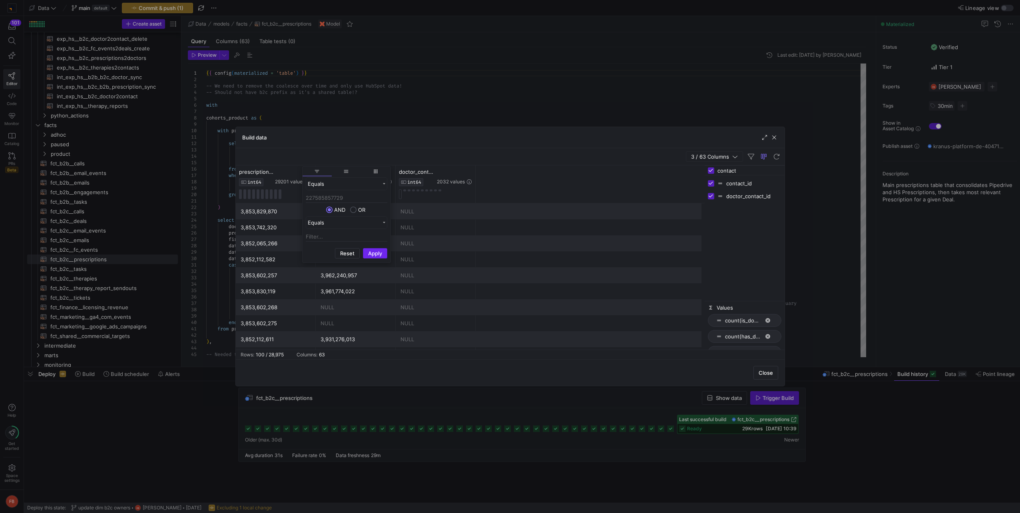
click at [377, 251] on button "Apply" at bounding box center [375, 253] width 24 height 10
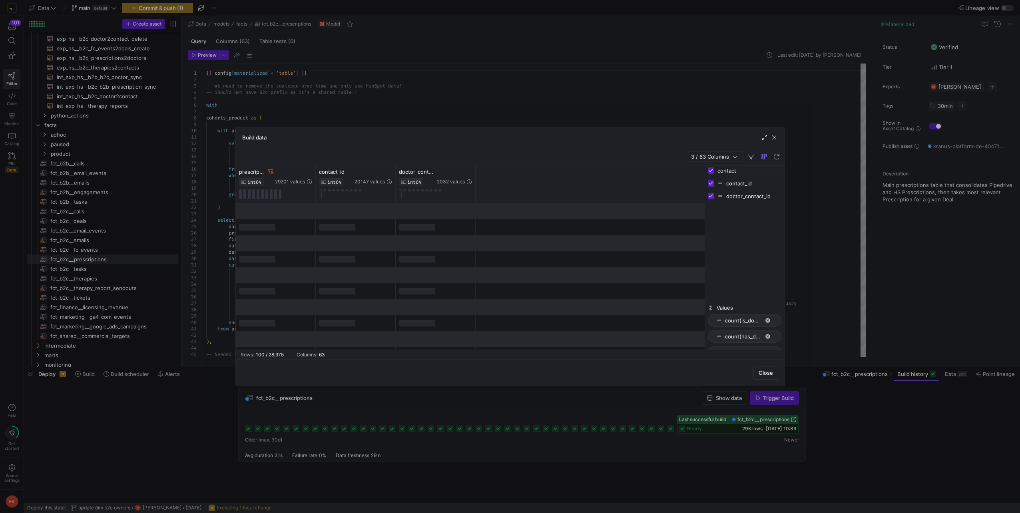
click at [552, 156] on div "3 / 63 Columns" at bounding box center [510, 156] width 549 height 17
click at [774, 135] on span "button" at bounding box center [774, 137] width 8 height 8
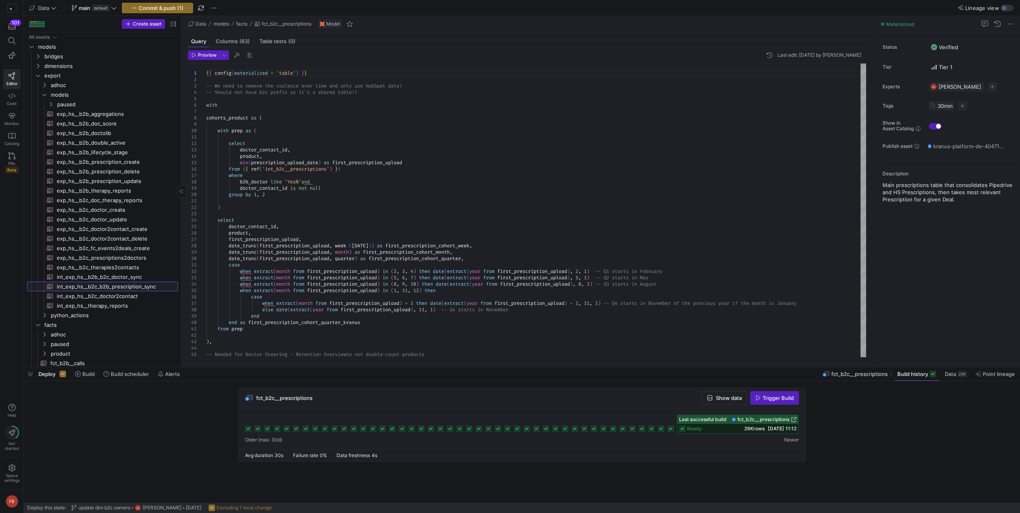
click at [140, 287] on span "int_exp_hs__b2c_b2b_prescription_sync​​​​​​​​​​" at bounding box center [113, 286] width 112 height 9
type textarea "{{ config(materialized = 'table') }} -- Prepare prescriptions for an export sel…"
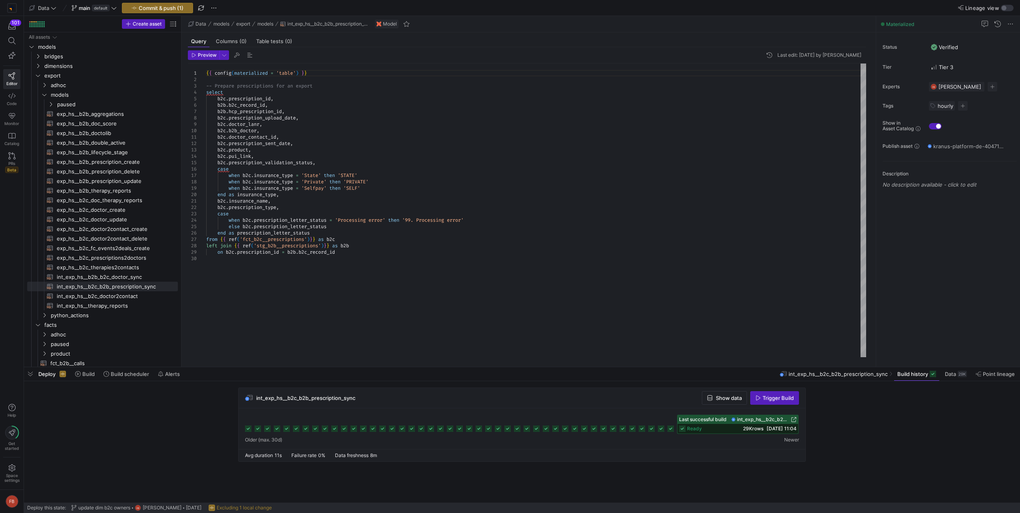
click at [736, 401] on span "Show data" at bounding box center [729, 398] width 26 height 6
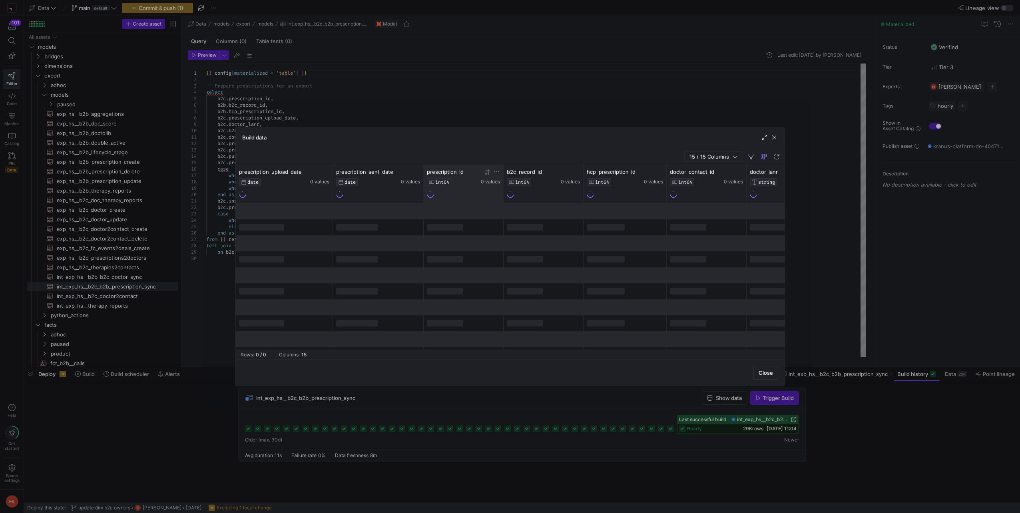
click at [497, 172] on icon at bounding box center [496, 172] width 6 height 6
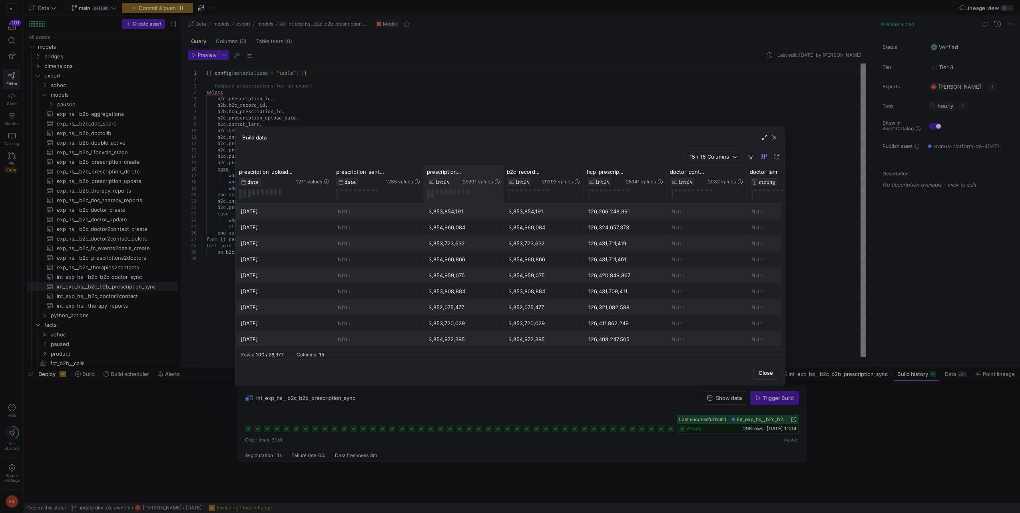
click at [511, 199] on div "b2c_record_id INT64 29093 values" at bounding box center [543, 184] width 73 height 31
click at [497, 173] on icon at bounding box center [496, 172] width 6 height 6
type input "227585857729"
click at [557, 248] on div "Reset Apply" at bounding box center [534, 253] width 88 height 17
click at [559, 254] on button "Apply" at bounding box center [563, 253] width 24 height 10
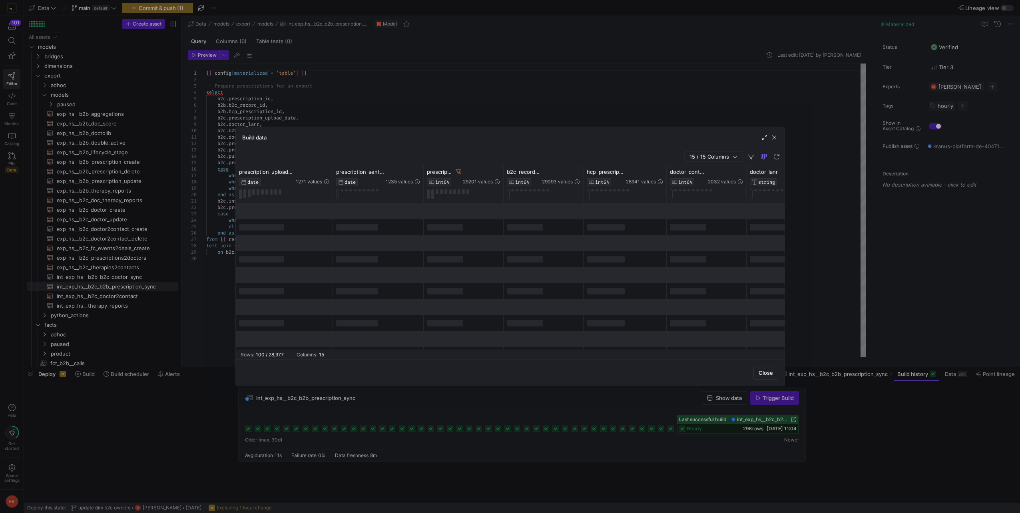
click at [545, 137] on div "Build data" at bounding box center [510, 137] width 549 height 21
click at [459, 171] on icon at bounding box center [458, 172] width 6 height 6
click at [579, 172] on icon at bounding box center [576, 172] width 6 height 6
click at [598, 199] on input "Filter Value" at bounding box center [614, 198] width 82 height 10
type input "227585857729"
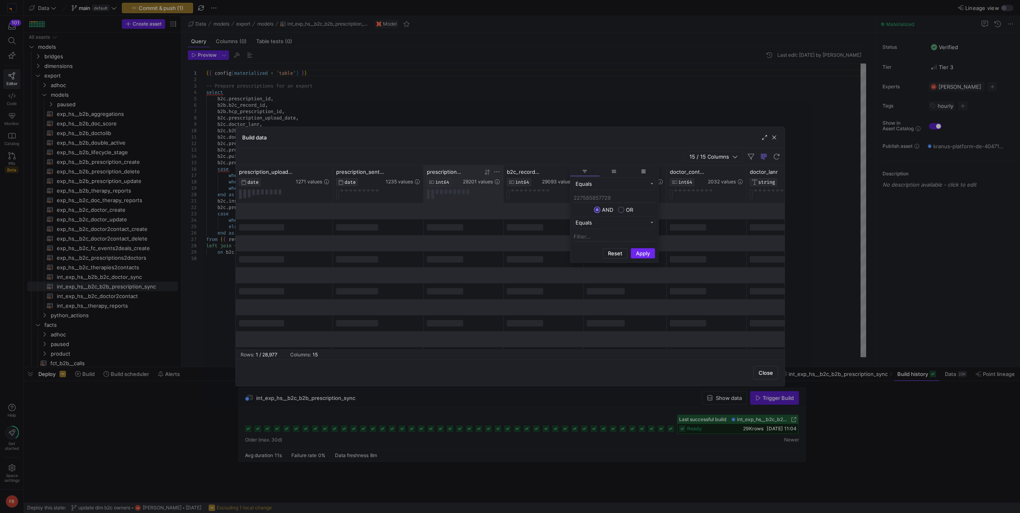
click at [642, 252] on button "Apply" at bounding box center [642, 253] width 24 height 10
click at [546, 134] on div "Build data" at bounding box center [510, 137] width 549 height 21
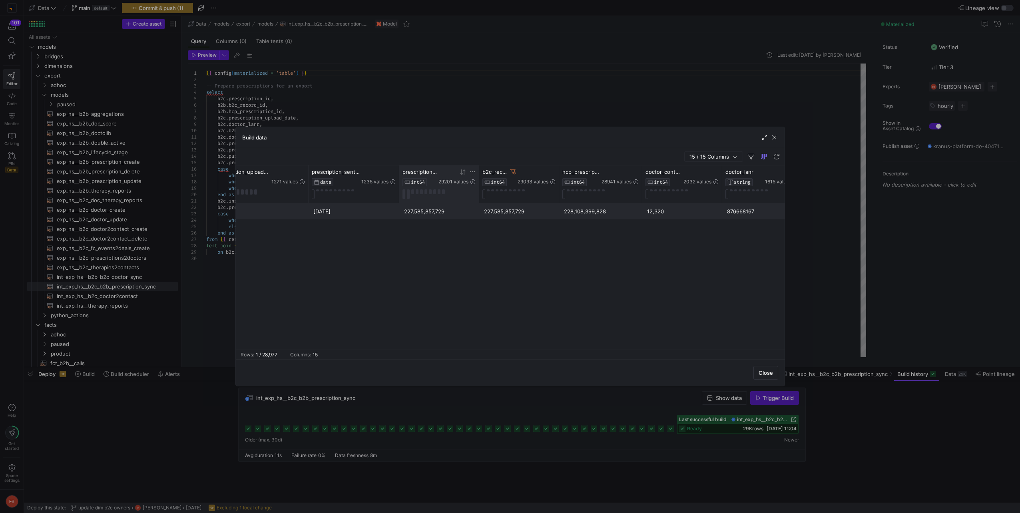
scroll to position [0, 26]
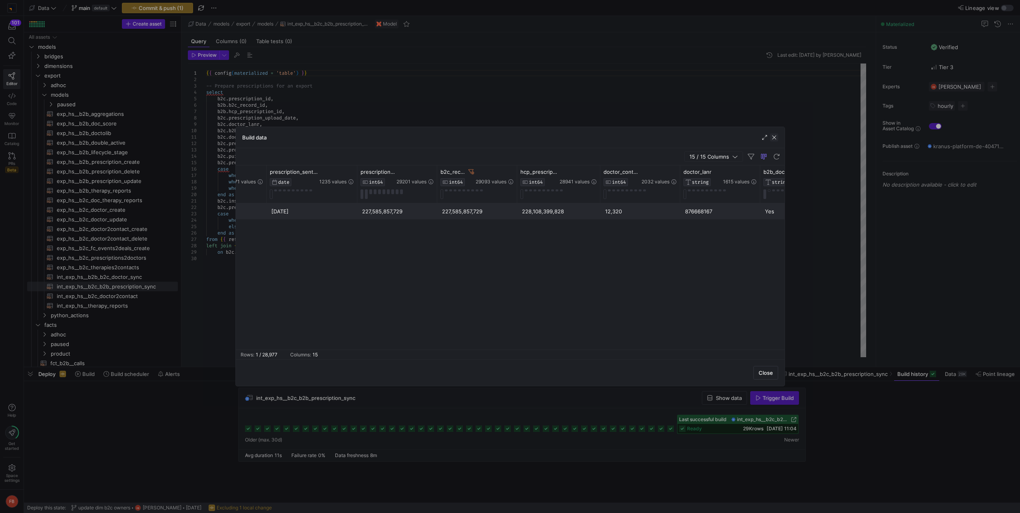
click at [777, 139] on span "button" at bounding box center [774, 137] width 8 height 8
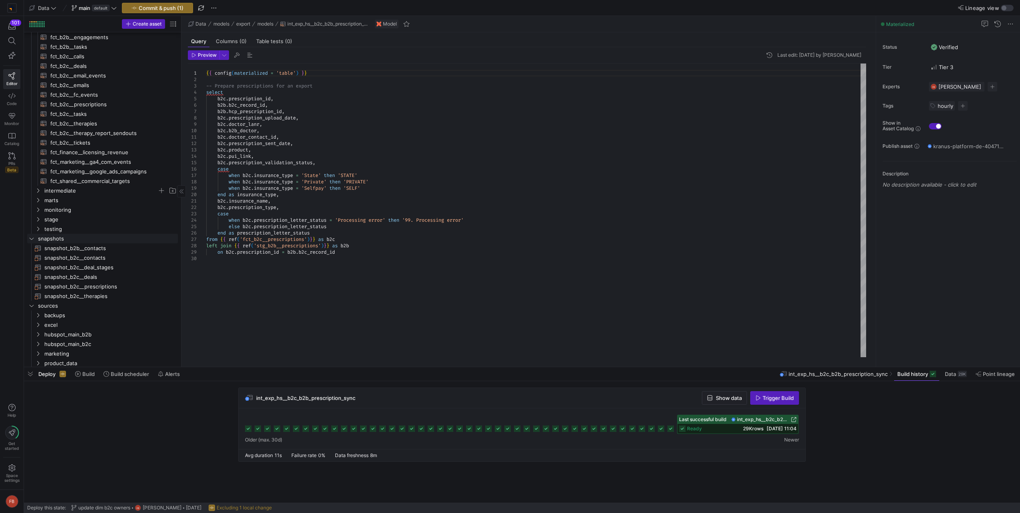
scroll to position [385, 0]
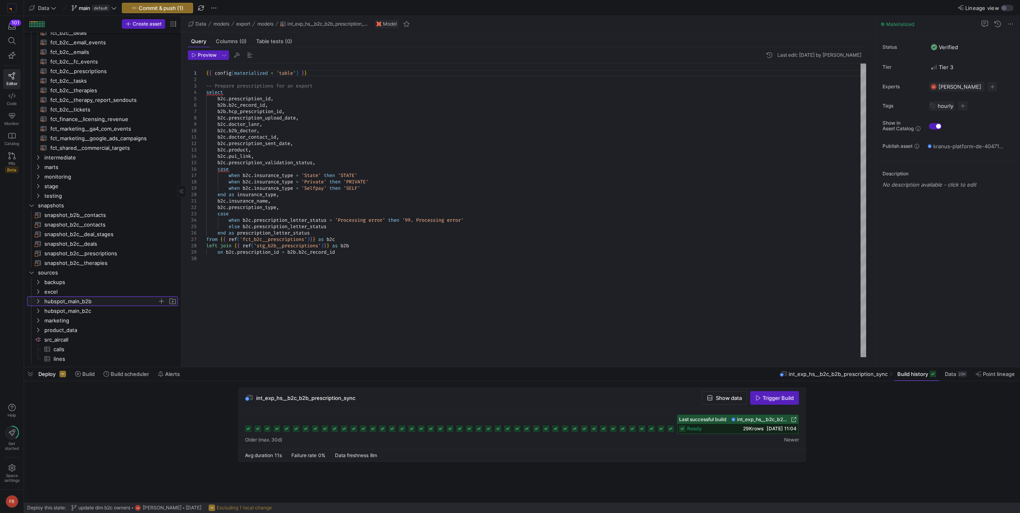
click at [93, 300] on span "hubspot_main_b2b" at bounding box center [100, 301] width 113 height 9
click at [84, 182] on span "stage" at bounding box center [100, 186] width 113 height 9
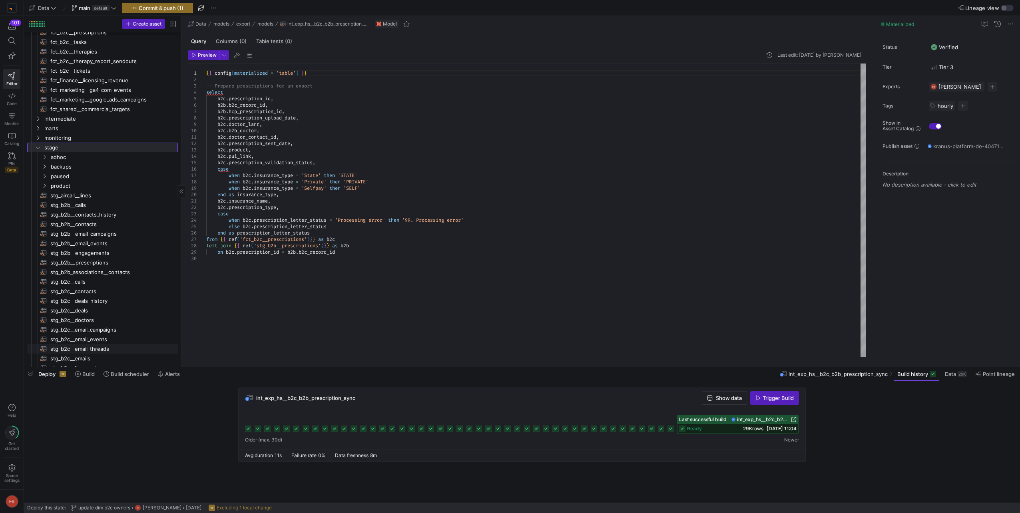
scroll to position [468, 0]
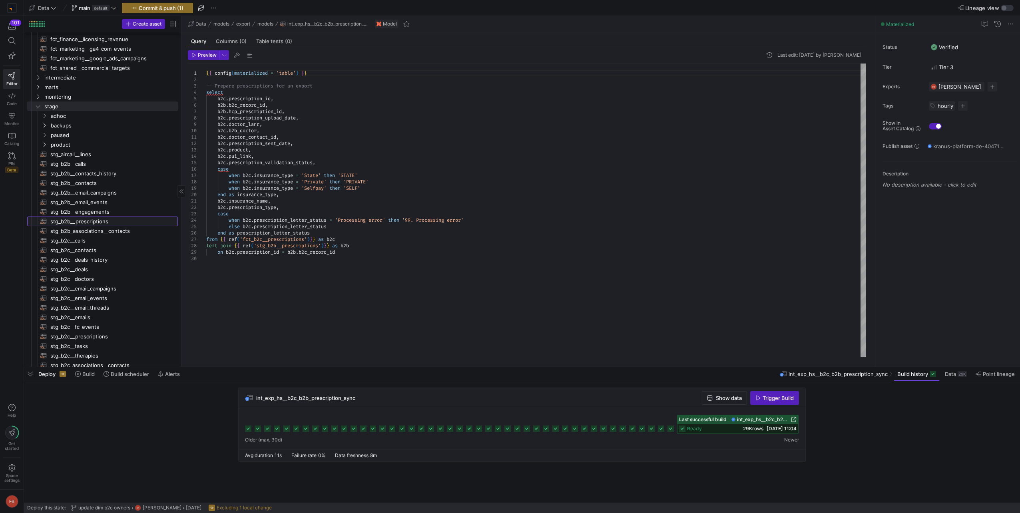
click at [91, 222] on span "stg_b2b__prescriptions​​​​​​​​​​" at bounding box center [109, 221] width 118 height 9
type textarea "select id as hcp_prescription_id, archived, createdat, updatedat, b2b_doctor, c…"
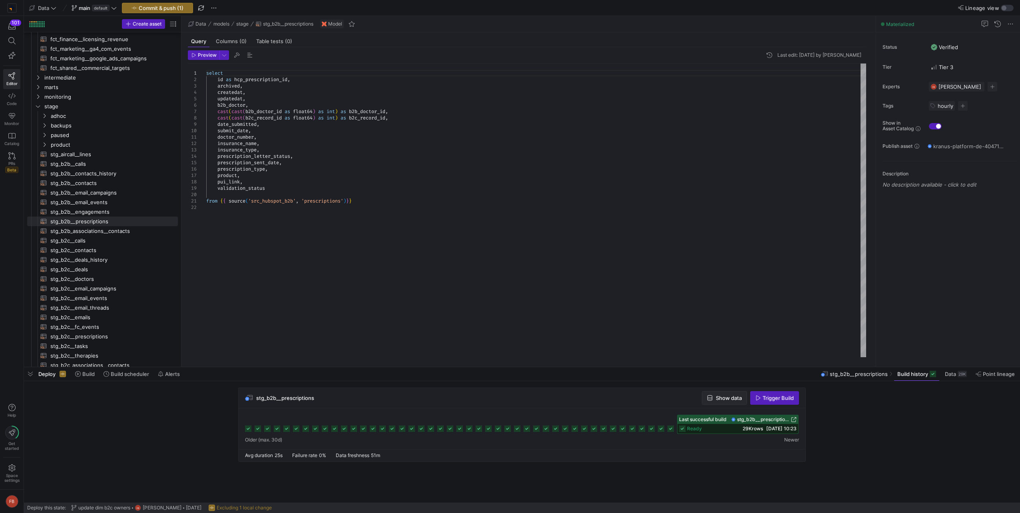
click at [718, 396] on span "Show data" at bounding box center [729, 398] width 26 height 6
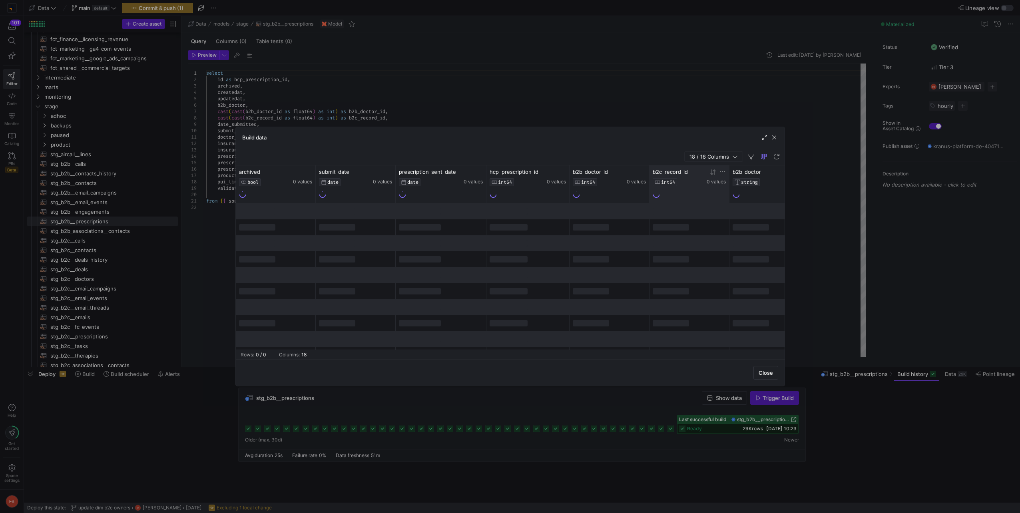
click at [721, 171] on icon at bounding box center [722, 172] width 6 height 6
type input "227585857729"
click at [767, 255] on button "Apply" at bounding box center [768, 253] width 24 height 10
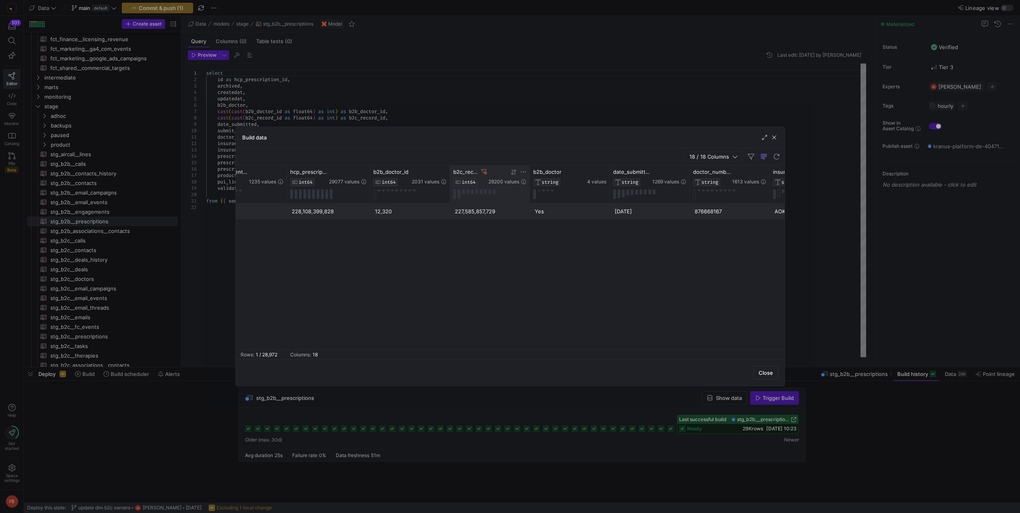
click at [522, 171] on icon at bounding box center [523, 172] width 6 height 6
click at [575, 199] on input "227585857729" at bounding box center [561, 198] width 82 height 10
type input "223440752882"
click at [597, 256] on button "Apply" at bounding box center [589, 253] width 24 height 10
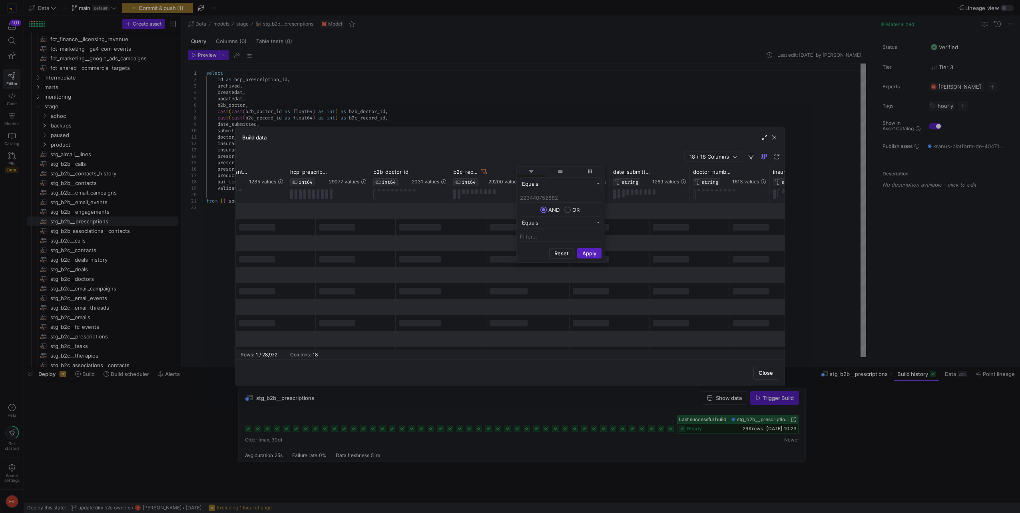
click at [553, 363] on div "Close" at bounding box center [510, 372] width 549 height 27
click at [771, 136] on span "button" at bounding box center [774, 137] width 8 height 8
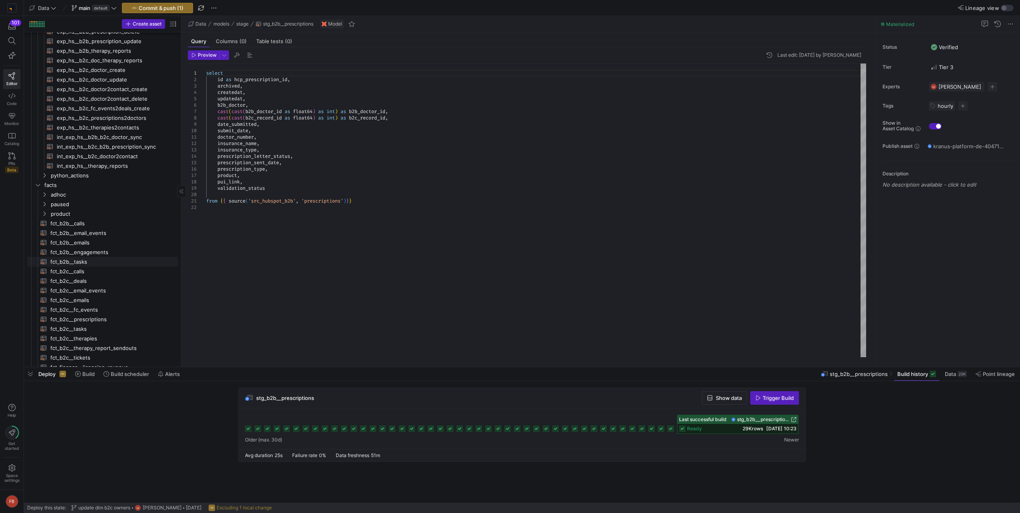
scroll to position [188, 0]
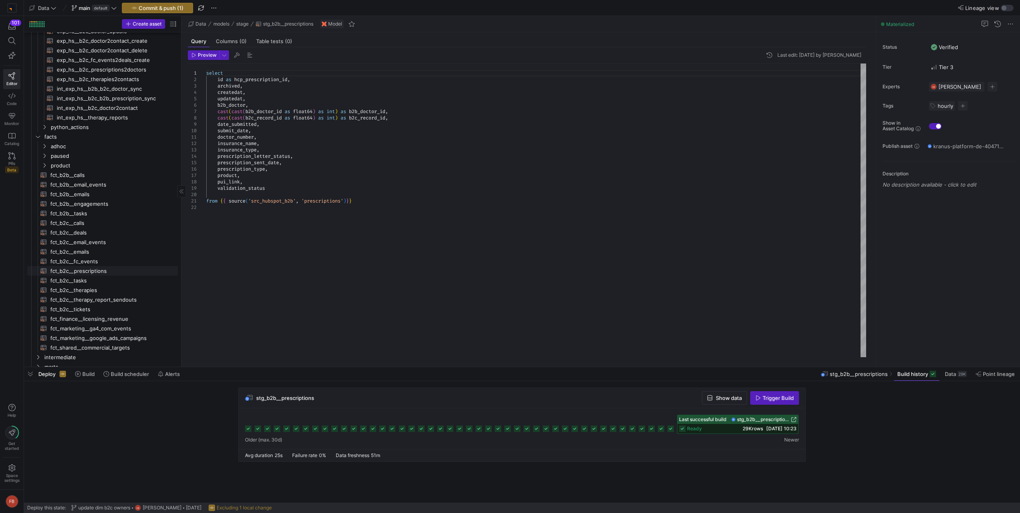
click at [104, 269] on span "fct_b2c__prescriptions​​​​​​​​​​" at bounding box center [109, 270] width 118 height 9
type textarea "{{ config(materialized = 'table') }} -- We need to remove the coalesce over tim…"
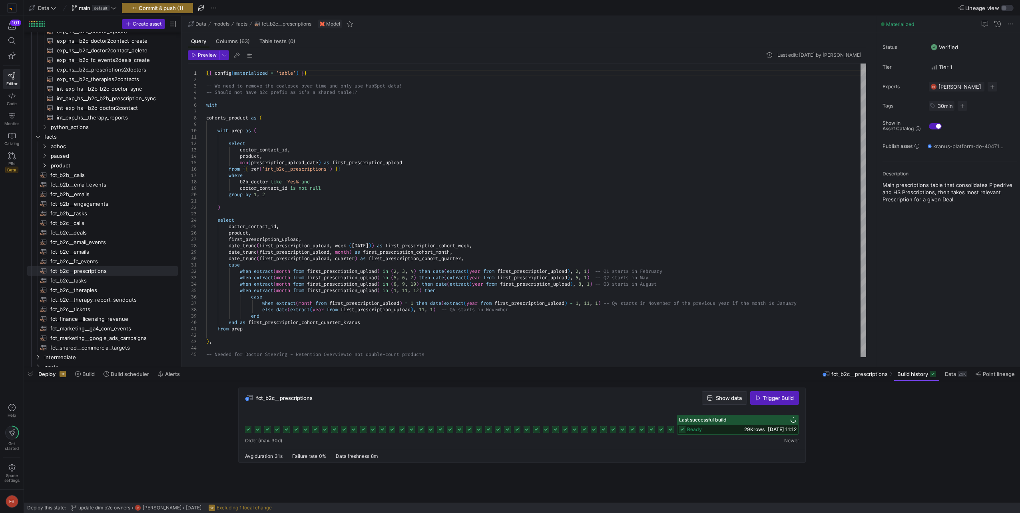
click at [731, 398] on span "Show data" at bounding box center [729, 398] width 26 height 6
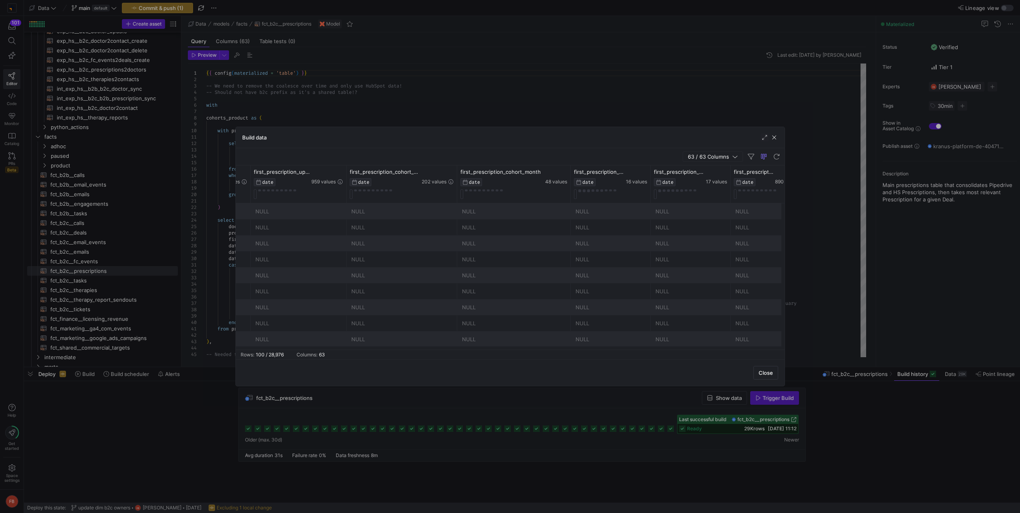
scroll to position [0, 581]
drag, startPoint x: 705, startPoint y: 161, endPoint x: 695, endPoint y: 156, distance: 10.9
click at [695, 156] on span "63 / 63 Columns" at bounding box center [710, 156] width 44 height 6
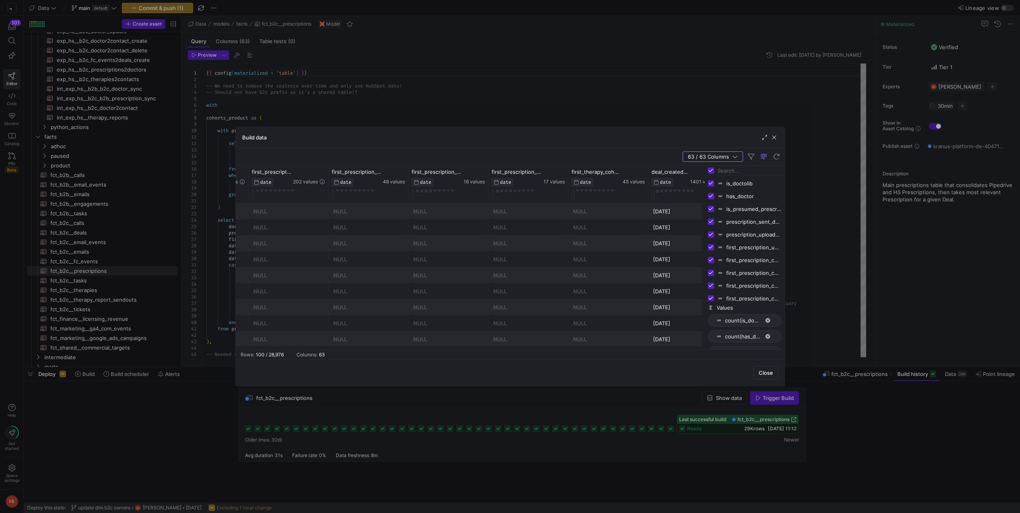
click at [709, 169] on input "Toggle Select All Columns" at bounding box center [711, 170] width 6 height 6
checkbox input "false"
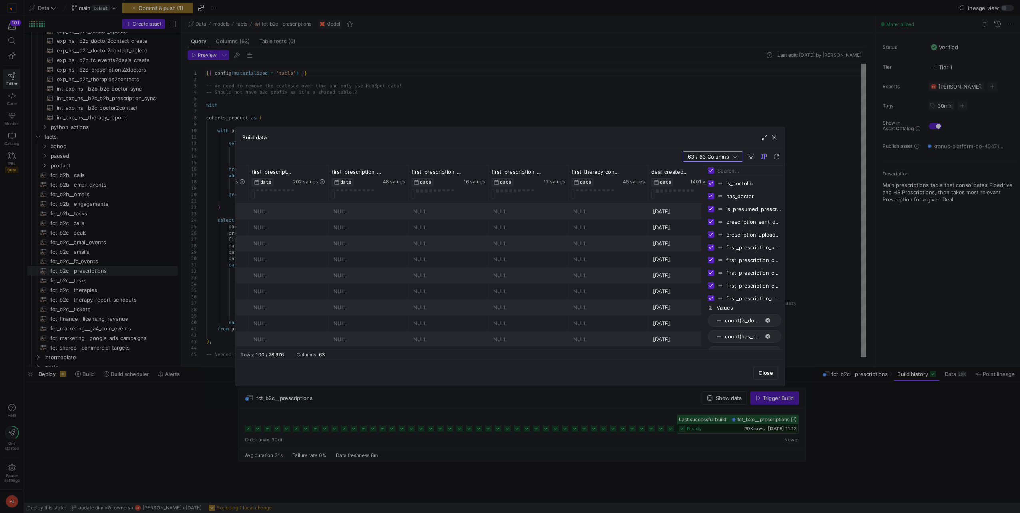
checkbox input "false"
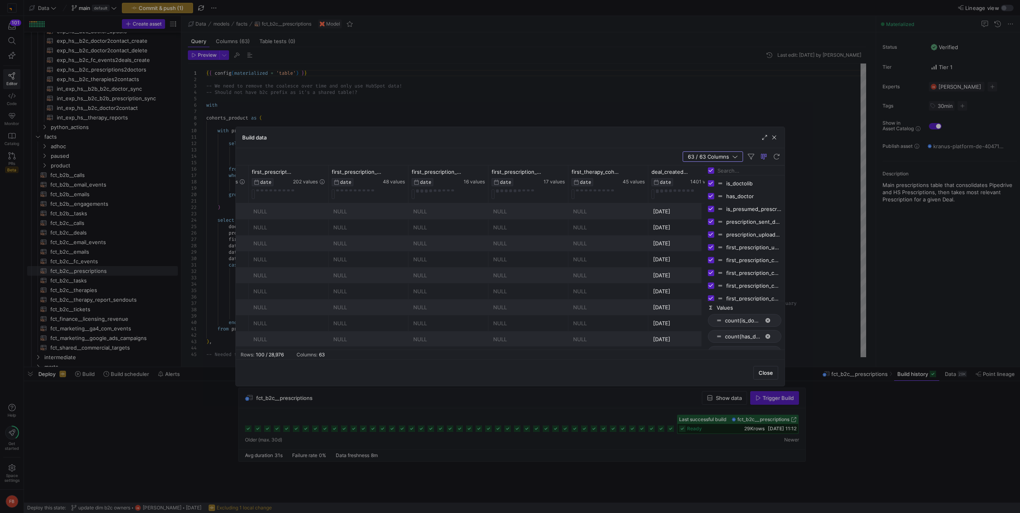
checkbox input "false"
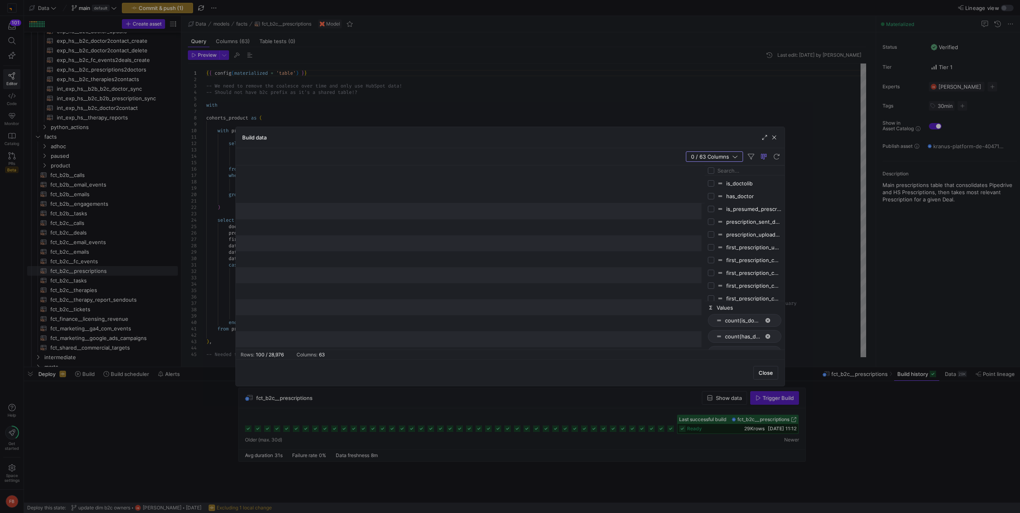
click at [742, 177] on div "is_doctolib has_doctor is_presumed_prescription prescription_sent_date prescrip…" at bounding box center [744, 237] width 80 height 125
click at [742, 174] on input "Filter Columns Input" at bounding box center [749, 171] width 64 height 16
type input "id"
click at [711, 197] on input "Press SPACE to toggle visibility (hidden)" at bounding box center [711, 196] width 6 height 6
checkbox input "true"
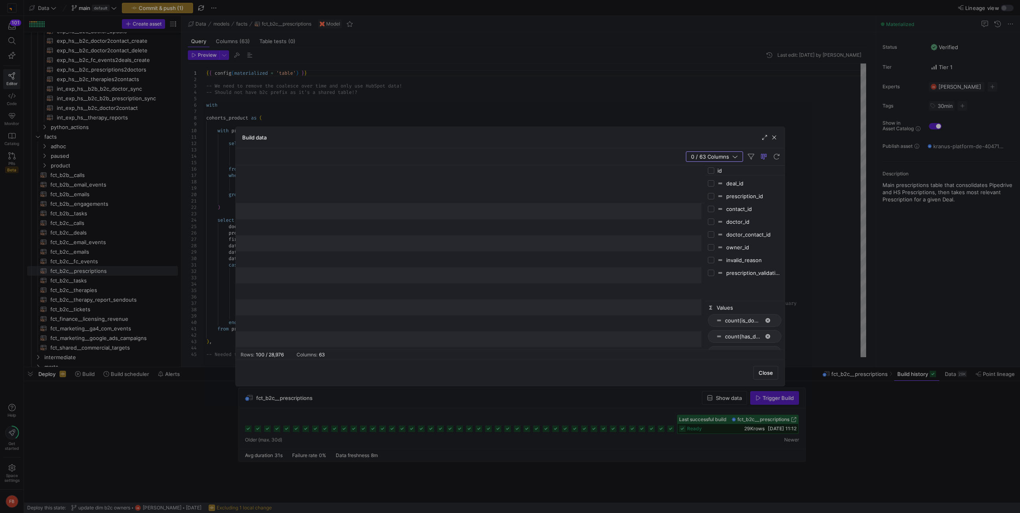
checkbox input "false"
click at [308, 171] on icon at bounding box center [309, 172] width 6 height 6
type input "223440752882"
click at [368, 256] on button "Apply" at bounding box center [375, 253] width 24 height 10
click at [437, 171] on div "prescription_id INT64 29213 values" at bounding box center [470, 184] width 469 height 38
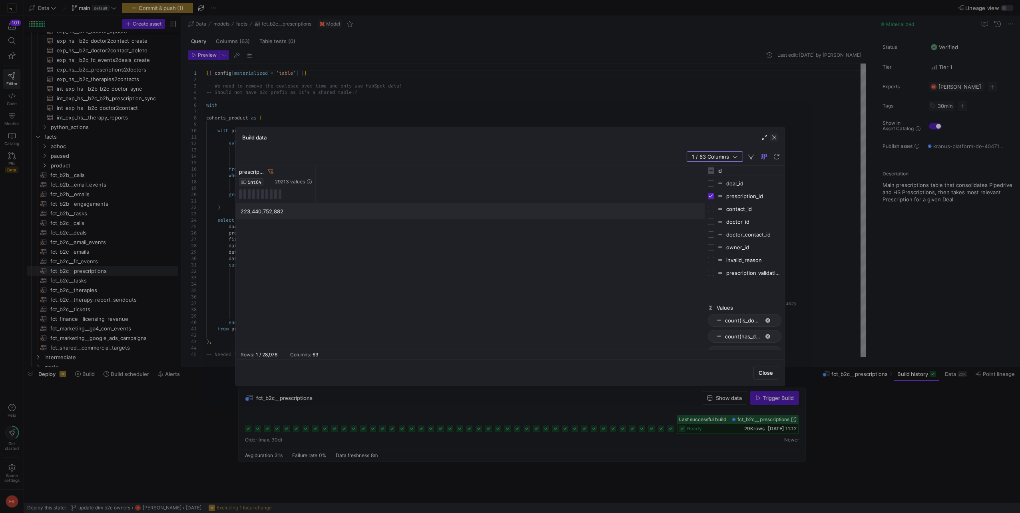
click at [773, 138] on span "button" at bounding box center [774, 137] width 8 height 8
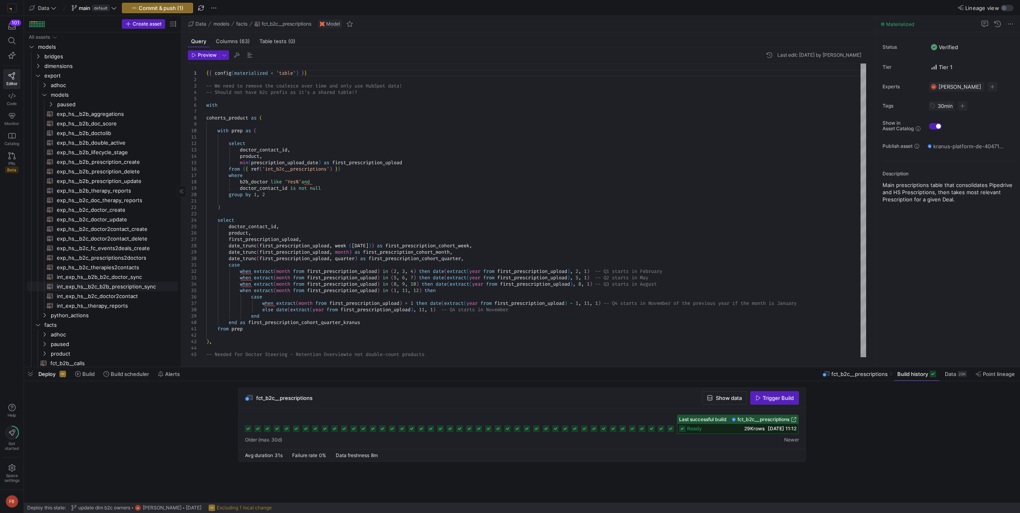
click at [134, 290] on span "int_exp_hs__b2c_b2b_prescription_sync​​​​​​​​​​" at bounding box center [113, 286] width 112 height 9
type textarea "{{ config(materialized = 'table') }} -- Prepare prescriptions for an export sel…"
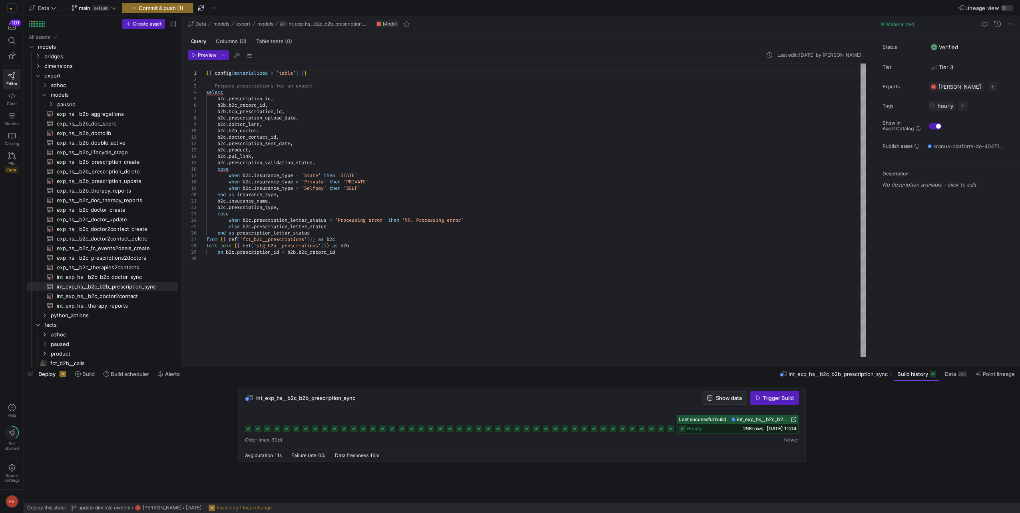
click at [718, 396] on span "Show data" at bounding box center [729, 398] width 26 height 6
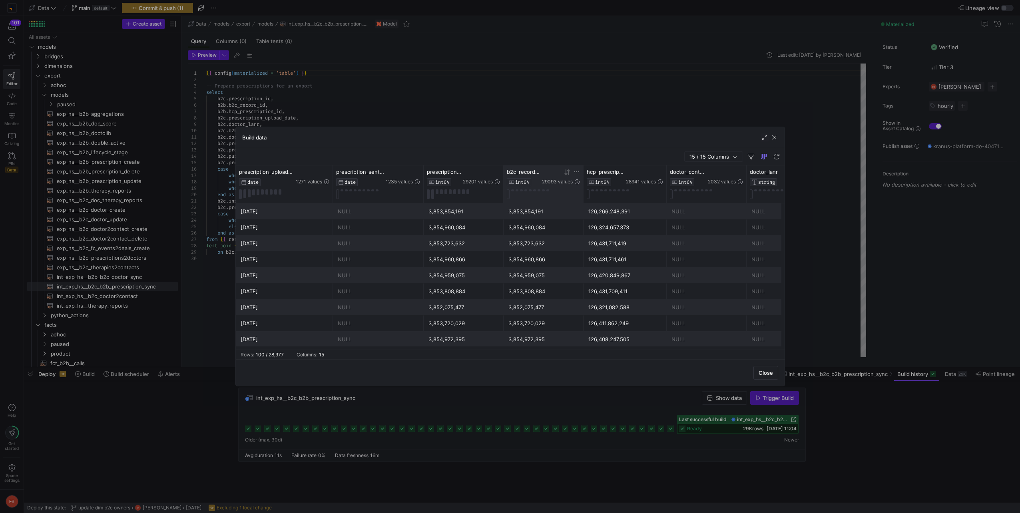
click at [576, 171] on icon at bounding box center [576, 172] width 6 height 6
type input "223440752882"
click at [646, 256] on button "Apply" at bounding box center [642, 253] width 24 height 10
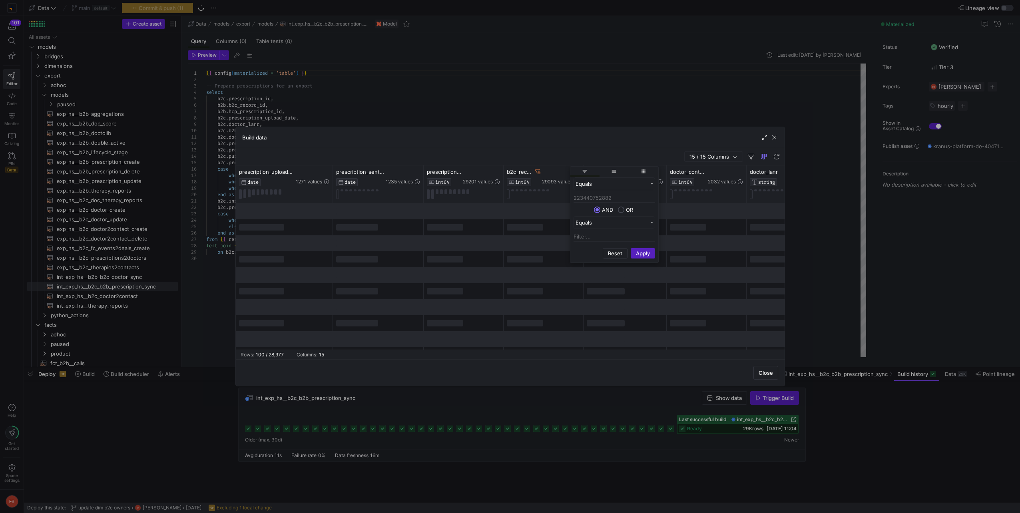
click at [528, 135] on div "Build data" at bounding box center [510, 137] width 549 height 21
click at [537, 171] on icon at bounding box center [538, 172] width 6 height 6
click at [498, 171] on icon at bounding box center [496, 172] width 6 height 6
type input "223440752882"
click at [561, 257] on button "Apply" at bounding box center [563, 253] width 24 height 10
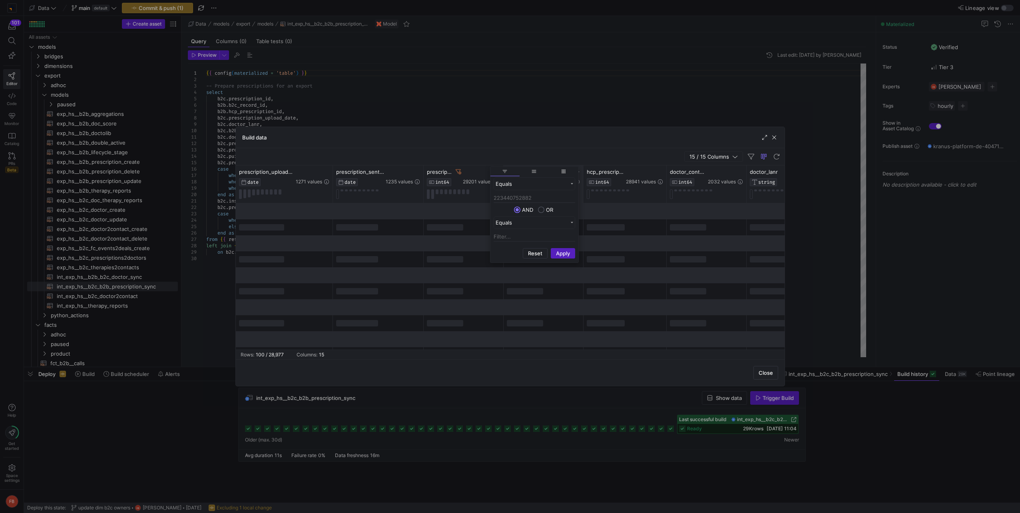
click at [623, 148] on div "15 / 15 Columns" at bounding box center [510, 156] width 549 height 17
click at [772, 137] on span "button" at bounding box center [774, 137] width 8 height 8
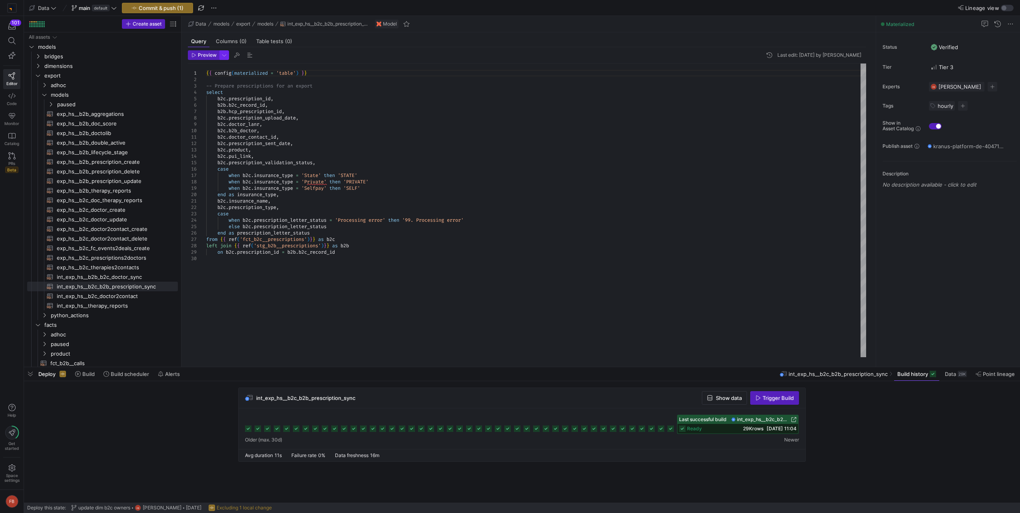
click at [222, 58] on span "button" at bounding box center [224, 55] width 9 height 9
click at [167, 111] on p "Slower but complete preview" at bounding box center [172, 111] width 68 height 6
click at [135, 110] on input "Full Preview Slower but complete preview" at bounding box center [131, 107] width 6 height 6
radio input "true"
click at [204, 58] on div at bounding box center [510, 256] width 1020 height 513
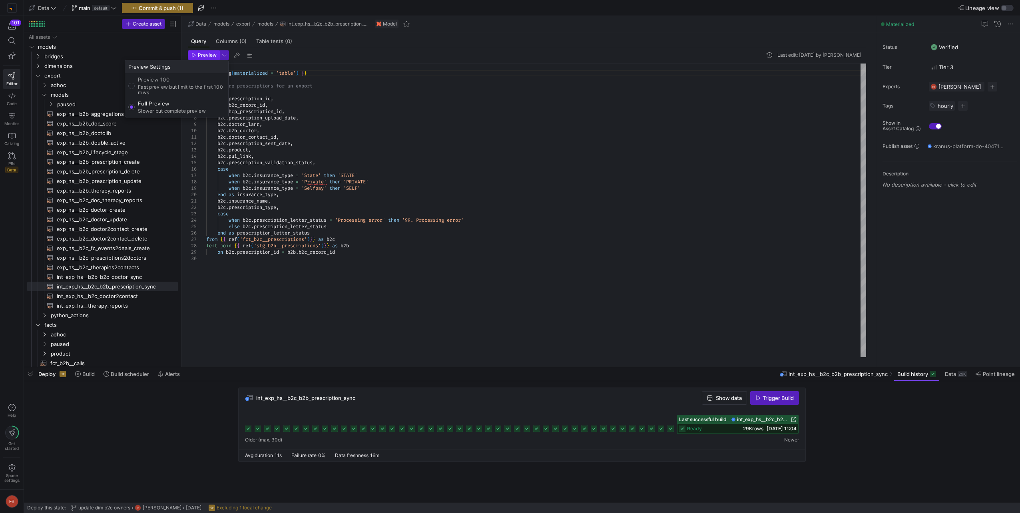
click at [204, 58] on span "Preview" at bounding box center [207, 55] width 19 height 6
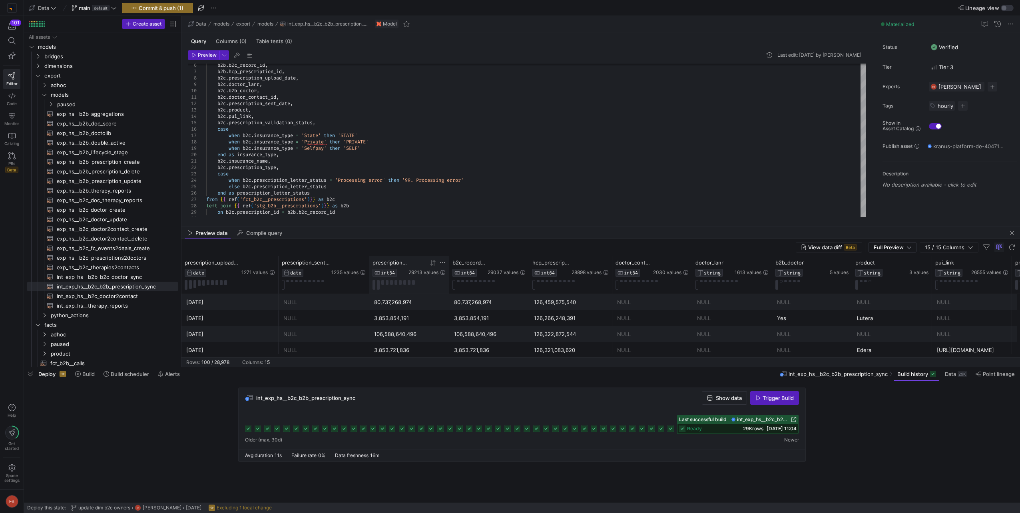
click at [441, 264] on icon at bounding box center [442, 262] width 6 height 6
type input "223440752882"
click at [508, 346] on button "Apply" at bounding box center [508, 344] width 24 height 10
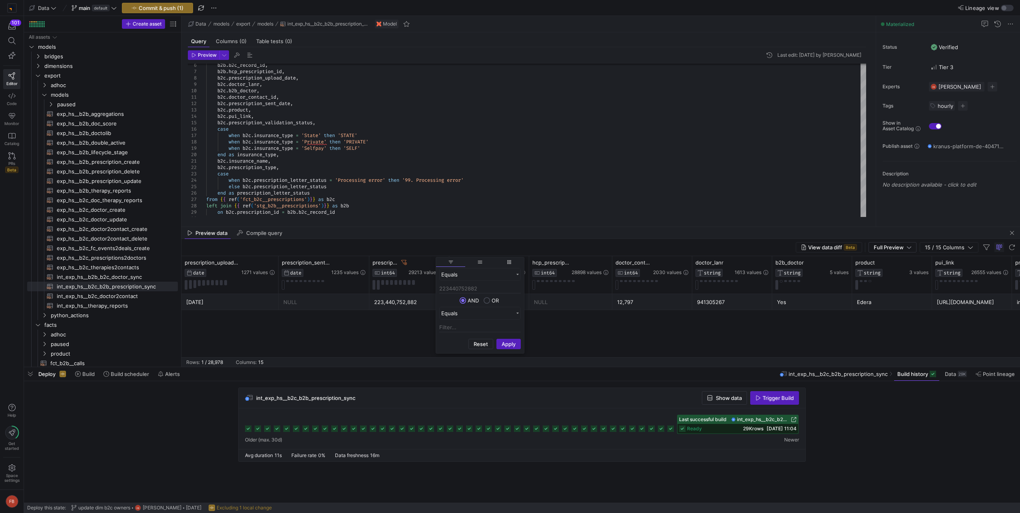
click at [340, 328] on div "2025-08-25 NULL 223,440,752,882 NULL NULL 12,797 941305267 Yes Edera https://pu…" at bounding box center [600, 325] width 838 height 63
click at [406, 262] on icon at bounding box center [404, 263] width 6 height 6
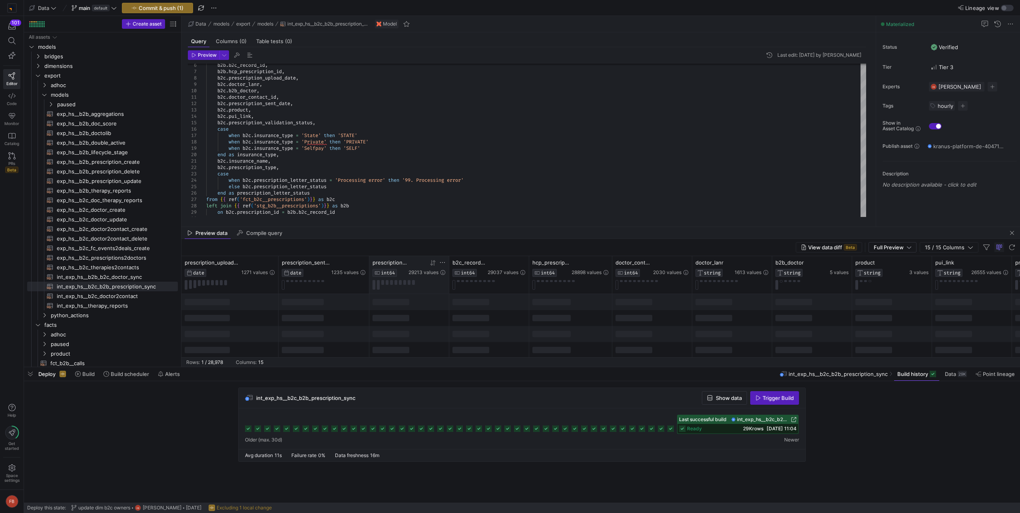
click at [445, 262] on div "prescription_id INT64 29213 values" at bounding box center [409, 275] width 80 height 38
click at [439, 262] on icon at bounding box center [442, 262] width 6 height 6
type input "223386420428"
click at [509, 342] on button "Apply" at bounding box center [508, 344] width 24 height 10
type textarea "[DOMAIN_NAME]_name, b2c.prescription_type, case when b2c.prescription_letter_st…"
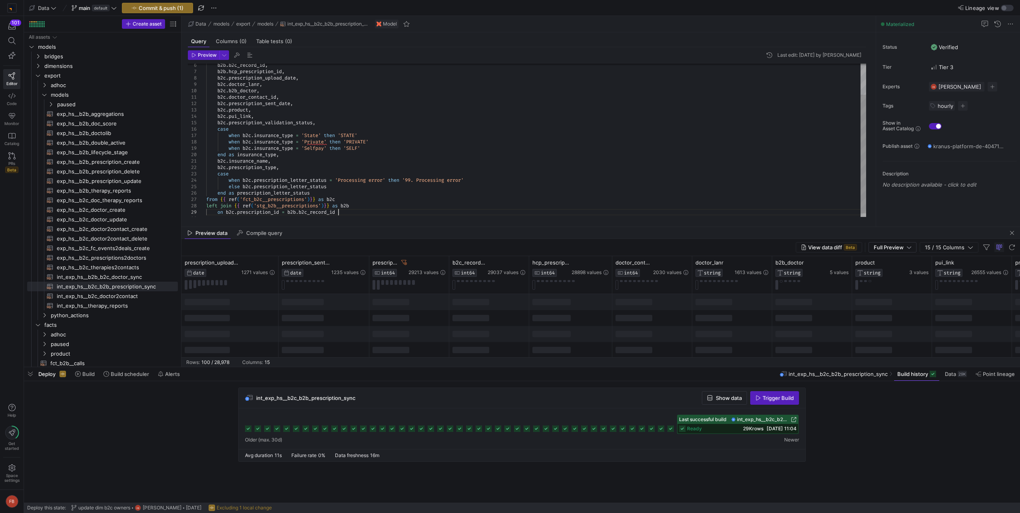
click at [572, 211] on div "b2b . b2c_record_id , b2b . hcp_prescription_id , b2c . prescription_upload_dat…" at bounding box center [536, 123] width 660 height 198
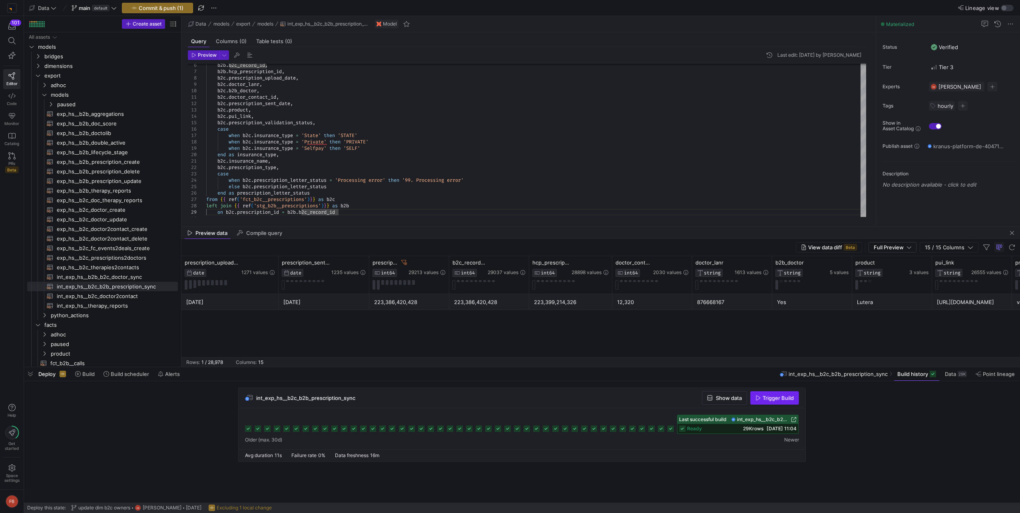
click at [789, 400] on span "Trigger Build" at bounding box center [777, 398] width 31 height 6
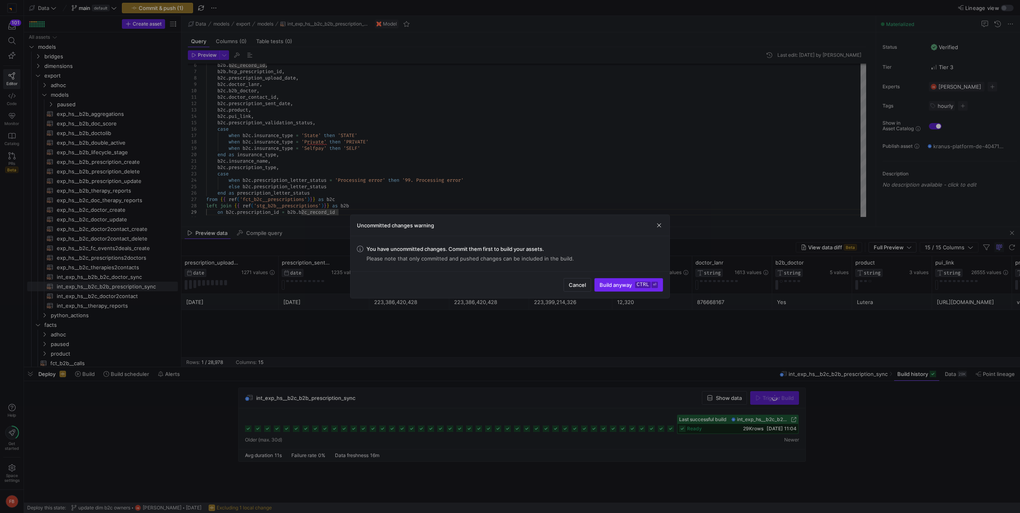
click at [618, 282] on span "Build anyway ctrl ⏎" at bounding box center [628, 285] width 58 height 6
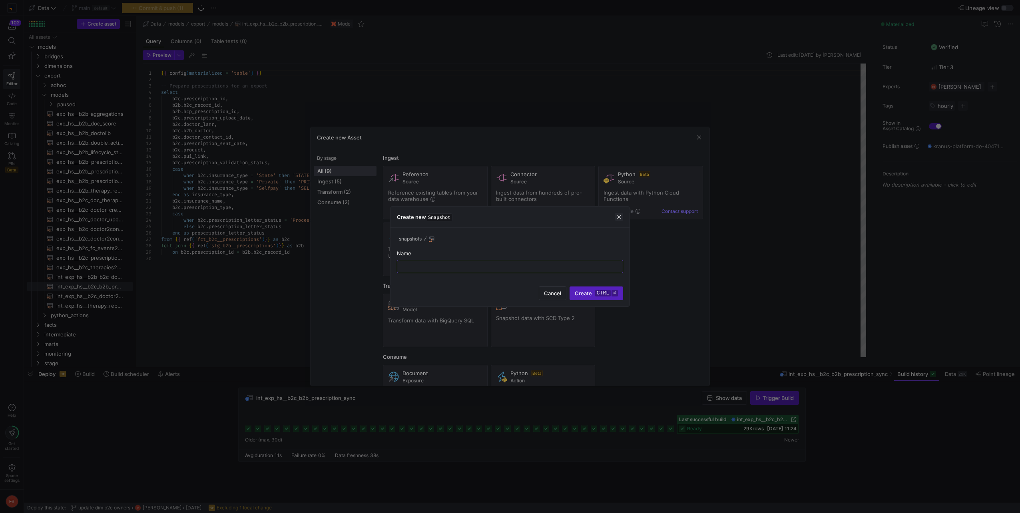
click at [620, 217] on span "button" at bounding box center [619, 217] width 8 height 8
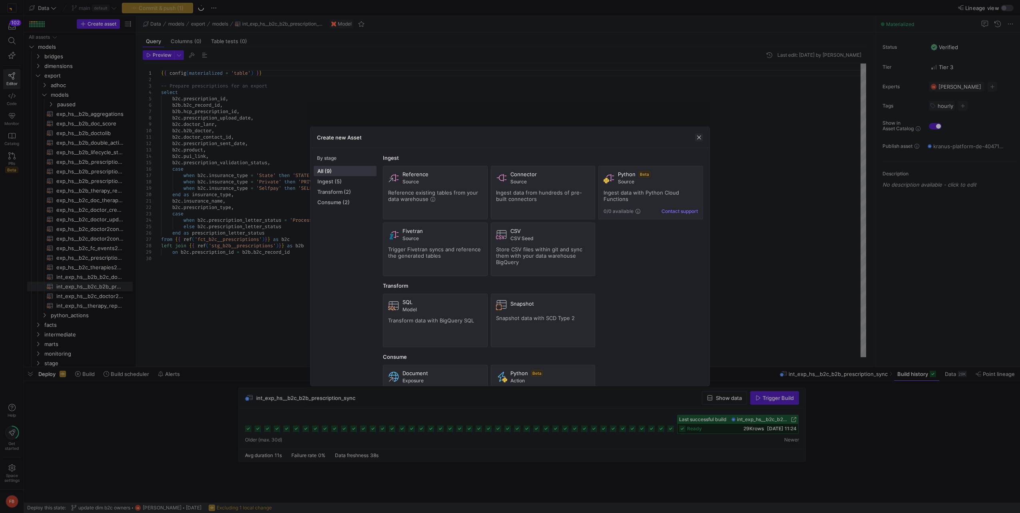
click at [701, 134] on span "button" at bounding box center [699, 137] width 8 height 8
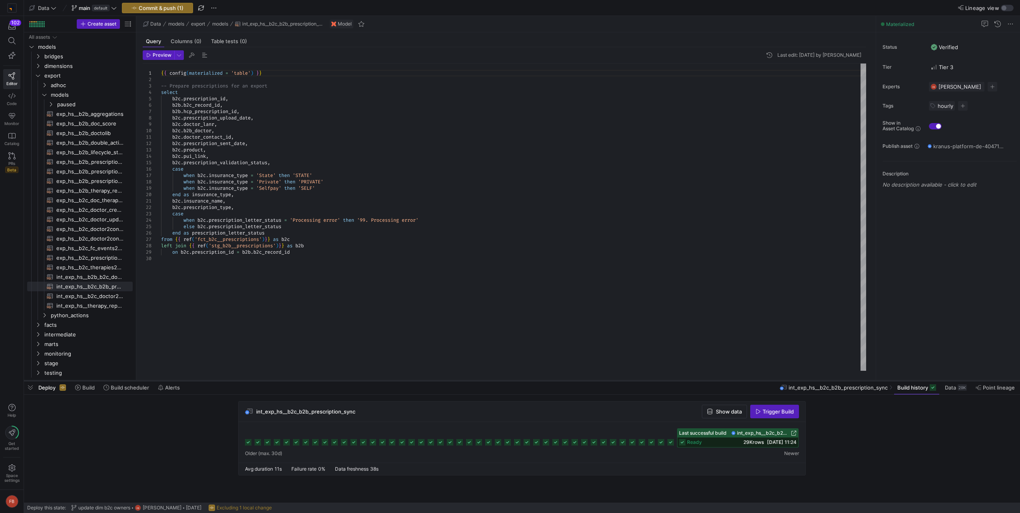
drag, startPoint x: 422, startPoint y: 366, endPoint x: 428, endPoint y: 380, distance: 15.0
click at [428, 380] on div at bounding box center [522, 380] width 996 height 3
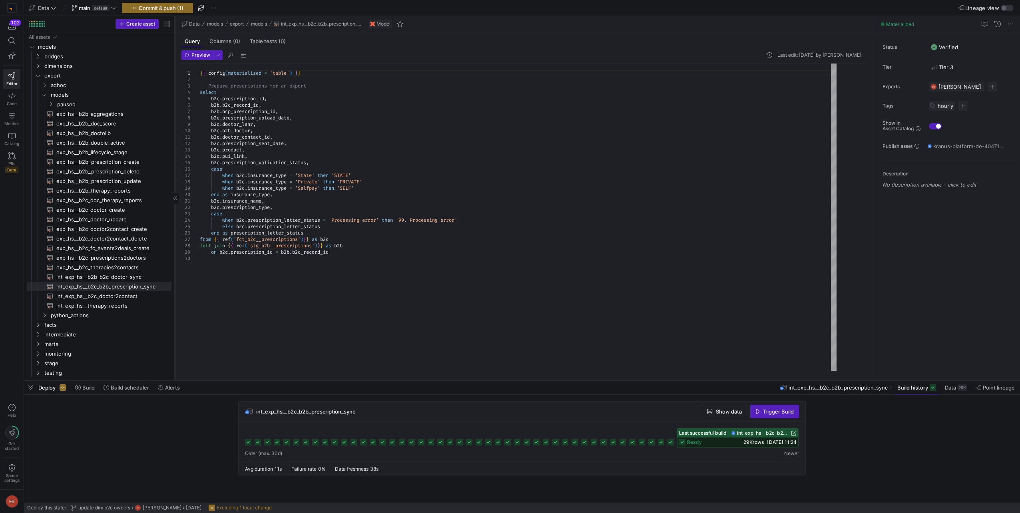
drag, startPoint x: 136, startPoint y: 303, endPoint x: 175, endPoint y: 318, distance: 41.5
click at [175, 318] on div at bounding box center [175, 198] width 0 height 364
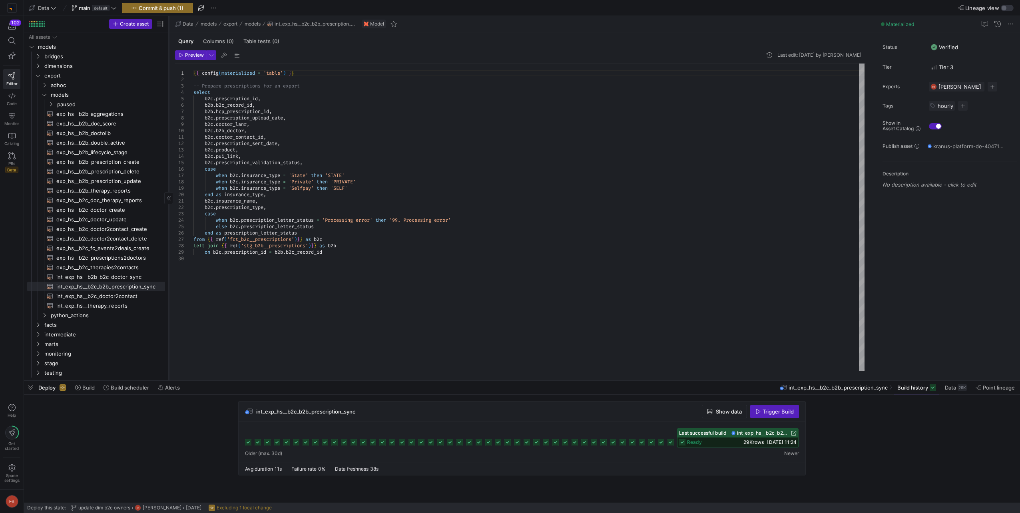
drag, startPoint x: 175, startPoint y: 319, endPoint x: 168, endPoint y: 320, distance: 6.5
click at [168, 320] on div at bounding box center [168, 198] width 0 height 364
drag, startPoint x: 168, startPoint y: 320, endPoint x: 171, endPoint y: 328, distance: 8.5
click at [171, 328] on div at bounding box center [171, 198] width 0 height 364
